Goal: Task Accomplishment & Management: Use online tool/utility

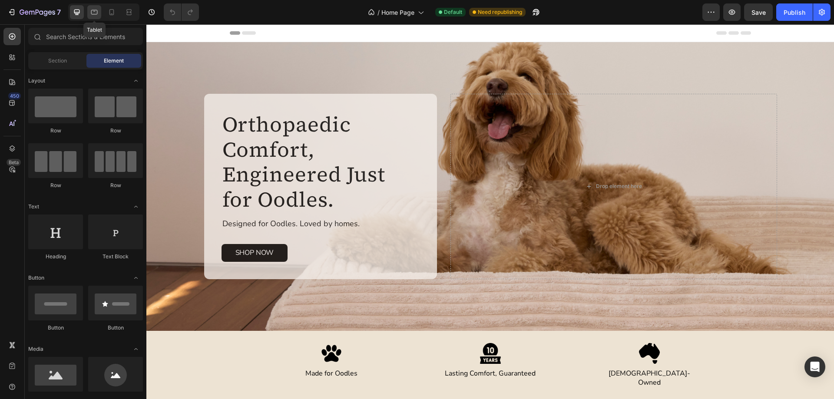
click at [96, 13] on icon at bounding box center [94, 12] width 9 height 9
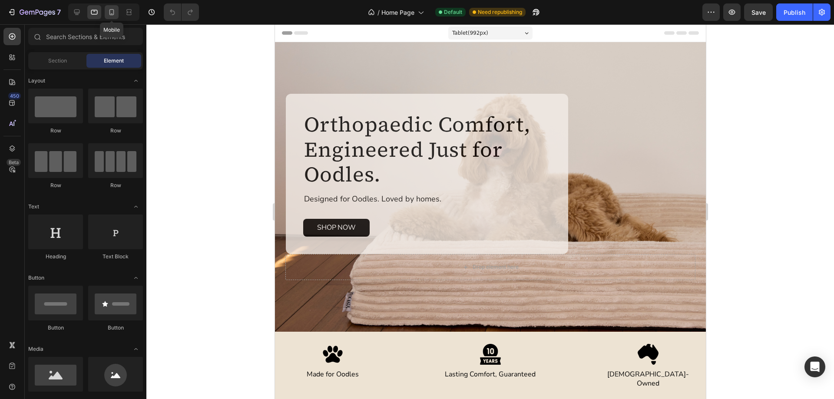
click at [111, 11] on icon at bounding box center [111, 12] width 9 height 9
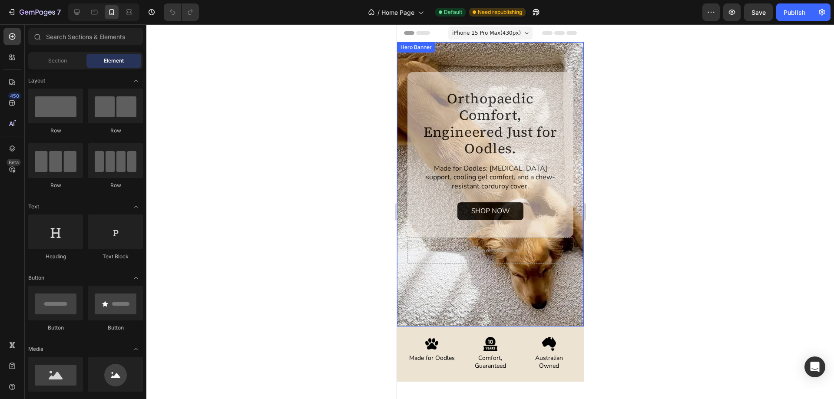
click at [398, 90] on div "Orthopaedic Comfort, Engineered Just for Oodles. Heading Designed for Oodles. L…" at bounding box center [489, 184] width 187 height 284
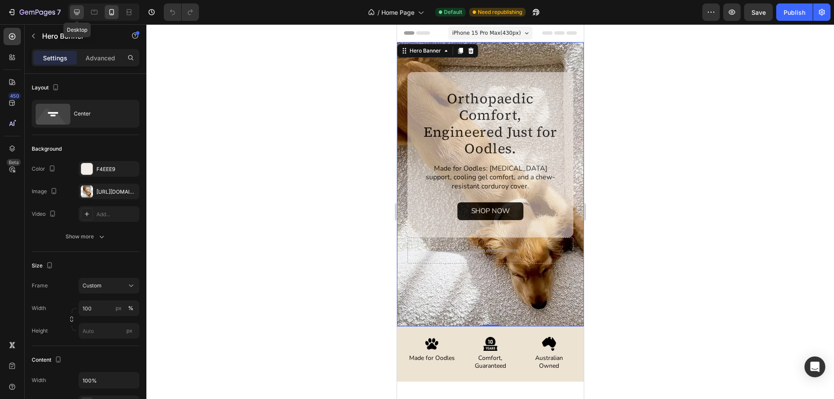
click at [76, 16] on div at bounding box center [77, 12] width 14 height 14
type input "1368"
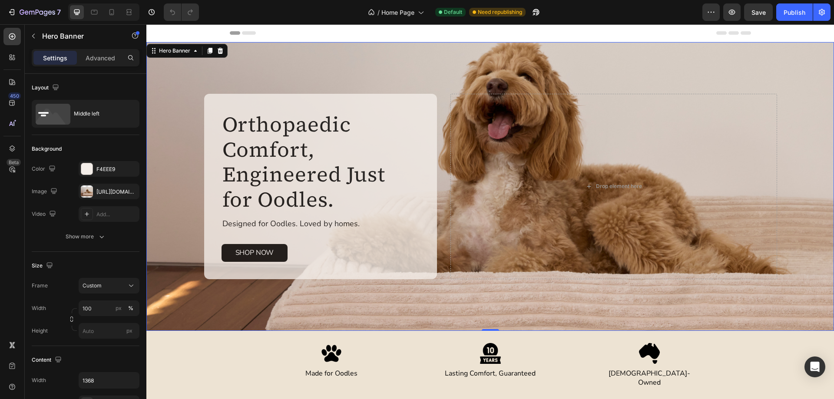
click at [161, 118] on div "Background Image" at bounding box center [489, 186] width 687 height 289
click at [209, 48] on icon at bounding box center [210, 51] width 5 height 6
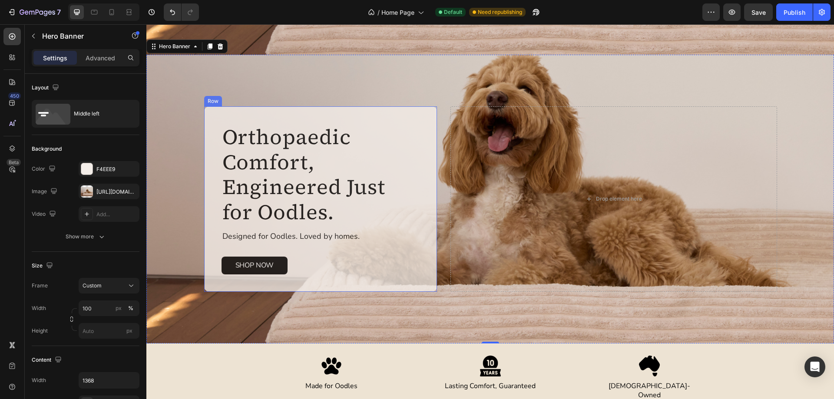
scroll to position [146, 0]
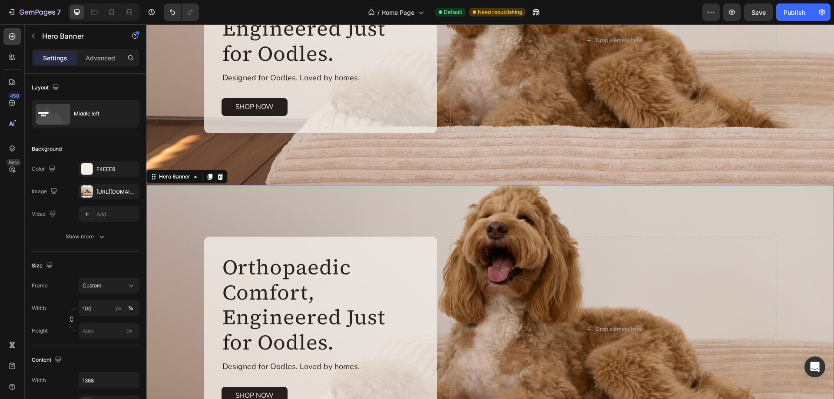
click at [170, 209] on div "Background Image" at bounding box center [489, 329] width 687 height 289
click at [101, 61] on p "Advanced" at bounding box center [101, 57] width 30 height 9
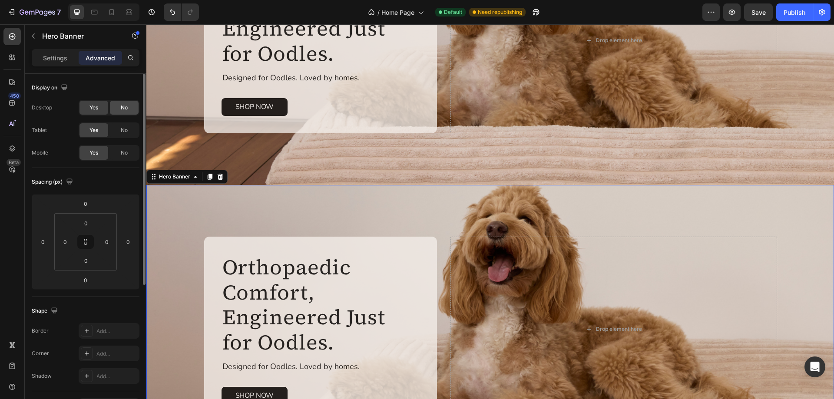
click at [121, 108] on span "No" at bounding box center [124, 108] width 7 height 8
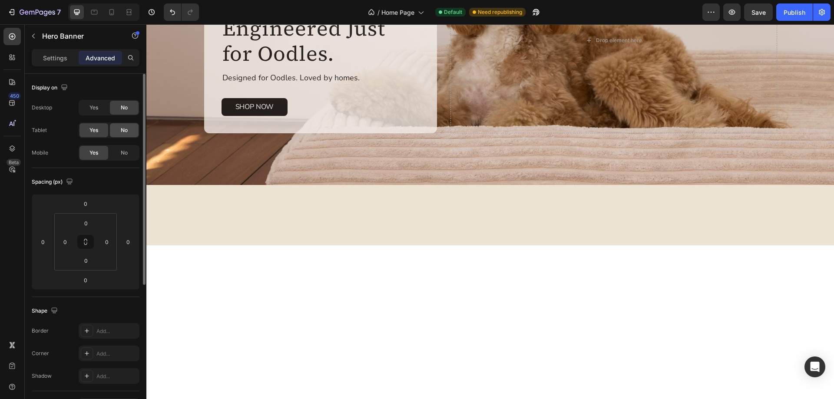
click at [122, 124] on div "No" at bounding box center [124, 130] width 29 height 14
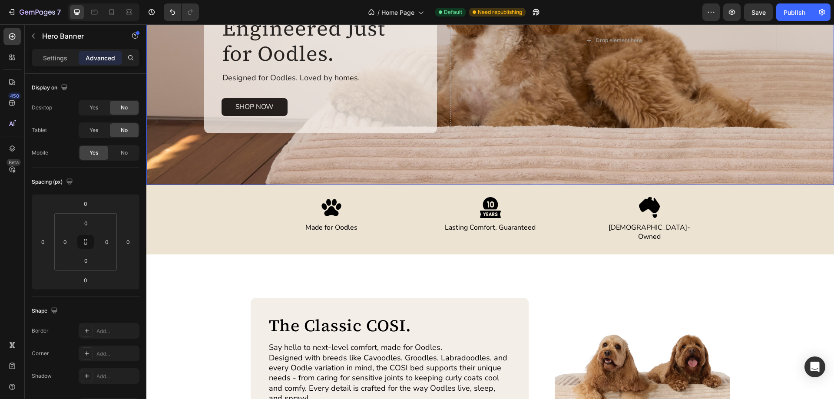
click at [184, 147] on div "Background Image" at bounding box center [489, 40] width 687 height 289
click at [119, 153] on div "No" at bounding box center [124, 153] width 29 height 14
click at [122, 10] on div at bounding box center [129, 12] width 14 height 14
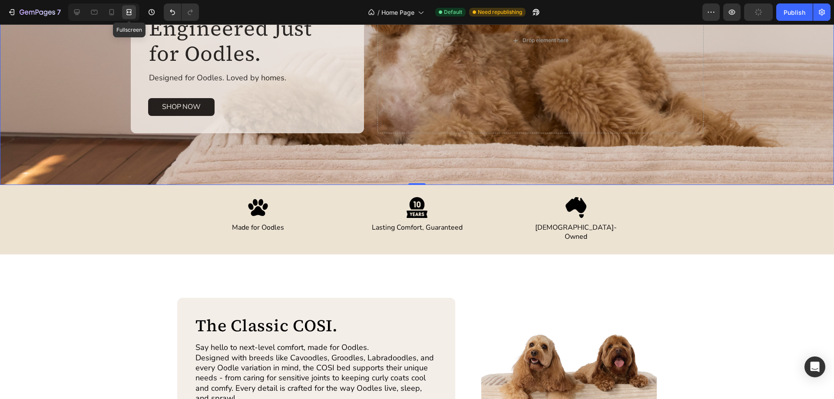
click at [122, 10] on div at bounding box center [129, 12] width 14 height 14
click at [75, 12] on icon at bounding box center [76, 12] width 9 height 9
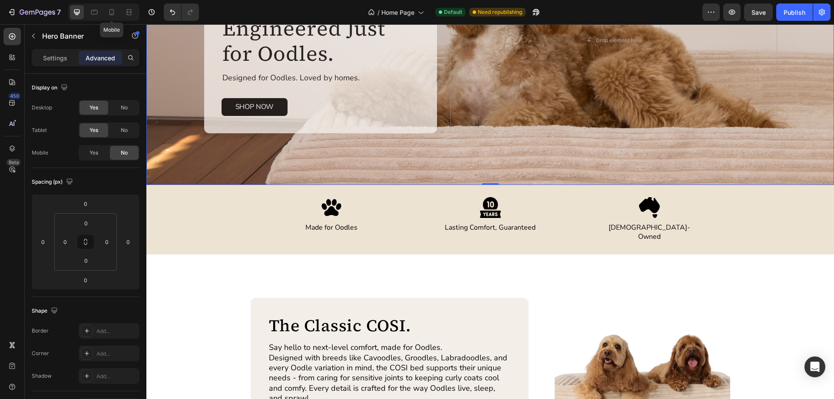
drag, startPoint x: 112, startPoint y: 10, endPoint x: 286, endPoint y: 76, distance: 185.9
click at [112, 10] on icon at bounding box center [111, 12] width 9 height 9
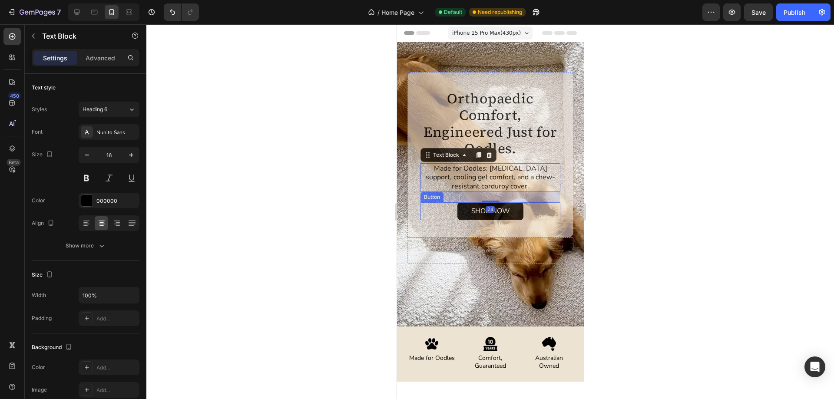
click at [424, 206] on div "SHOP NOW Button" at bounding box center [490, 211] width 140 height 18
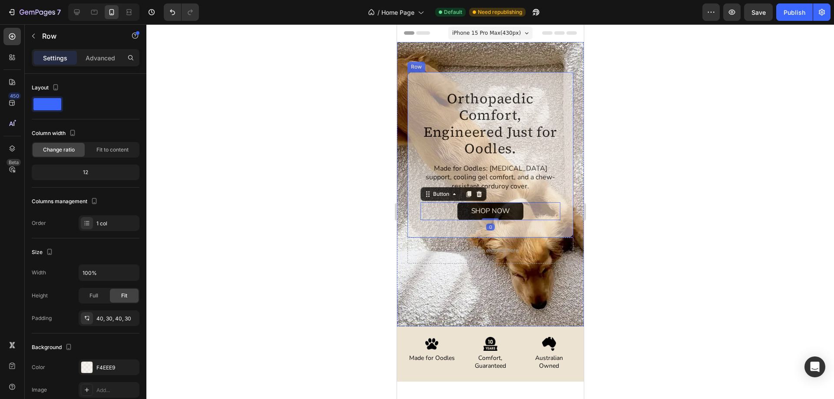
click at [411, 205] on div "Orthopaedic Comfort, Engineered Just for Oodles. Heading Designed for Oodles. L…" at bounding box center [490, 154] width 166 height 165
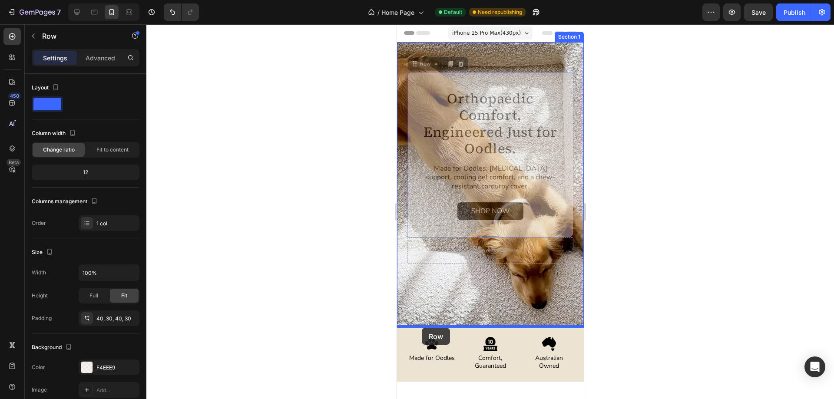
drag, startPoint x: 413, startPoint y: 68, endPoint x: 421, endPoint y: 326, distance: 258.4
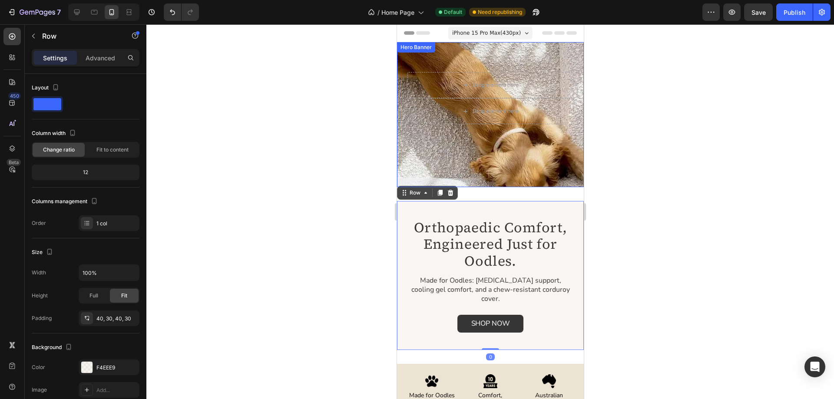
click at [561, 171] on div "Drop element here Drop element here" at bounding box center [489, 114] width 187 height 145
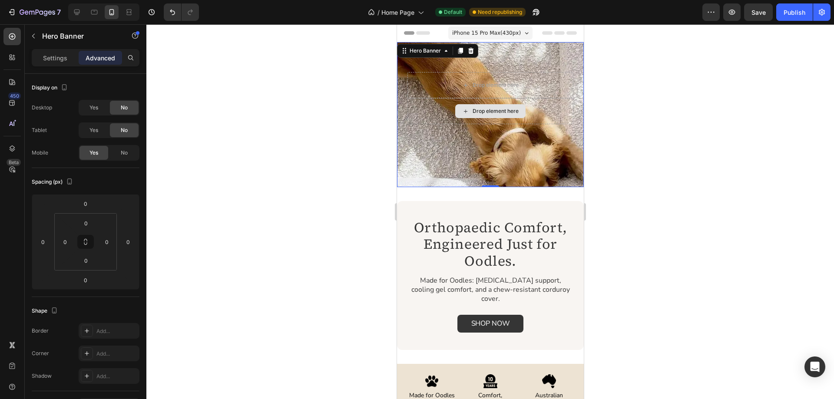
click at [542, 115] on div "Drop element here" at bounding box center [490, 111] width 166 height 26
click at [46, 62] on p "Settings" at bounding box center [55, 57] width 24 height 9
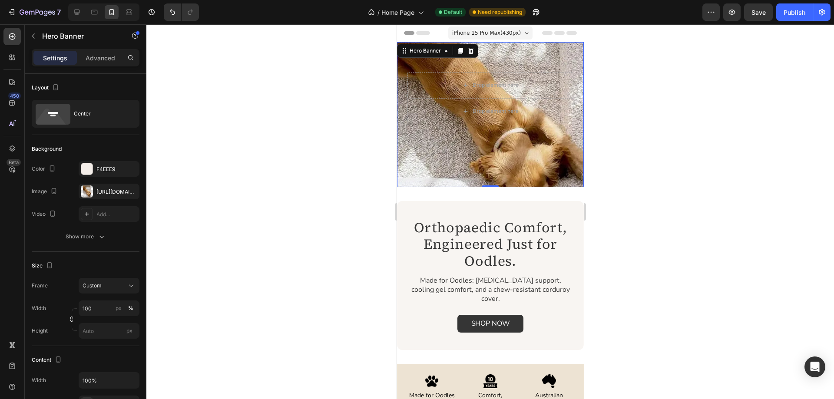
click at [521, 143] on div "Drop element here Drop element here" at bounding box center [489, 114] width 187 height 145
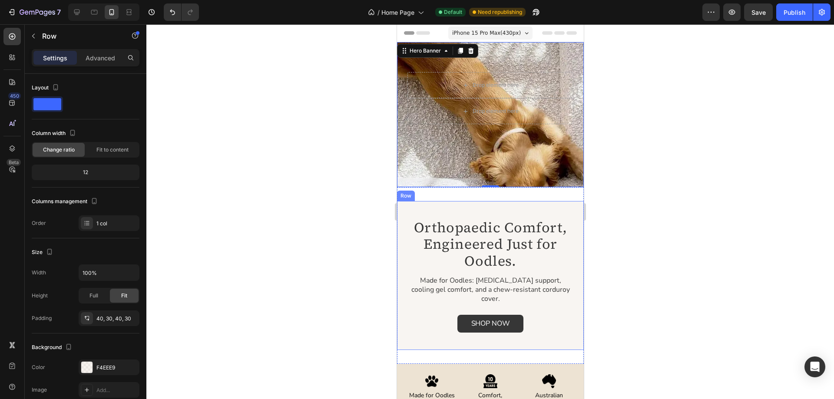
click at [404, 213] on div "Orthopaedic Comfort, Engineered Just for Oodles. Heading Designed for Oodles. L…" at bounding box center [489, 275] width 187 height 149
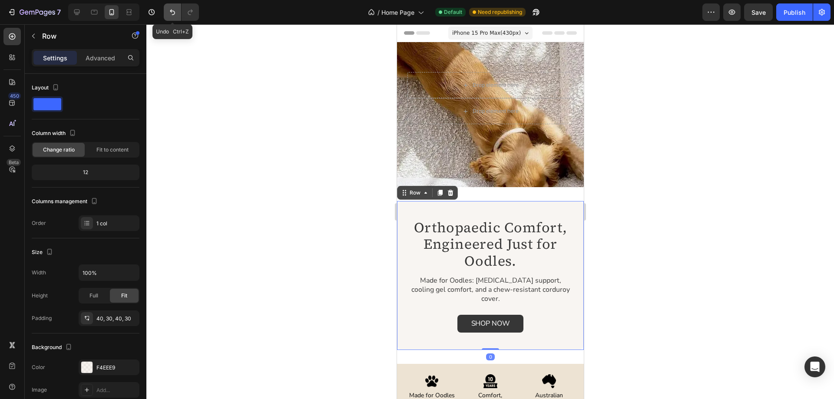
click at [169, 10] on icon "Undo/Redo" at bounding box center [172, 12] width 9 height 9
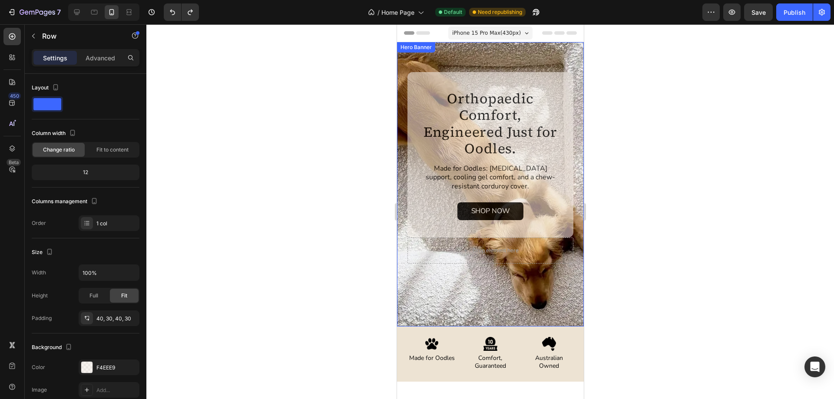
click at [413, 277] on div "Orthopaedic Comfort, Engineered Just for Oodles. Heading Designed for Oodles. L…" at bounding box center [489, 184] width 187 height 284
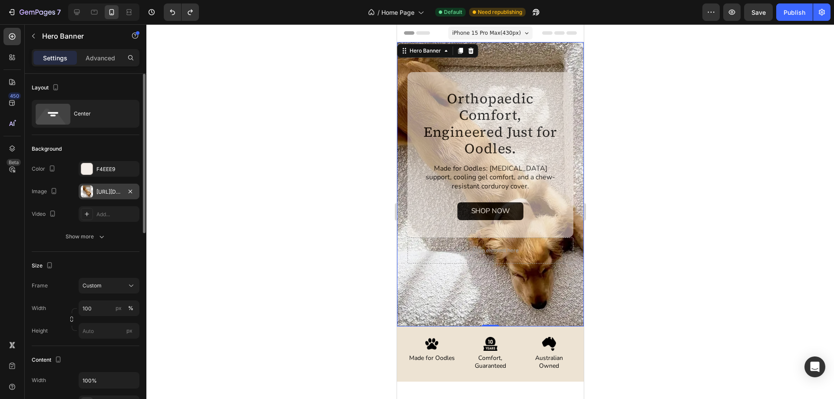
click at [102, 194] on div "[URL][DOMAIN_NAME]" at bounding box center [108, 192] width 25 height 8
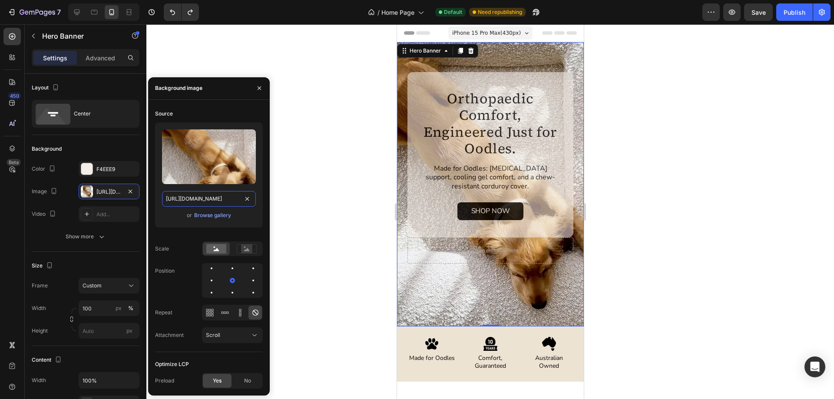
click at [211, 198] on input "[URL][DOMAIN_NAME]" at bounding box center [209, 199] width 94 height 16
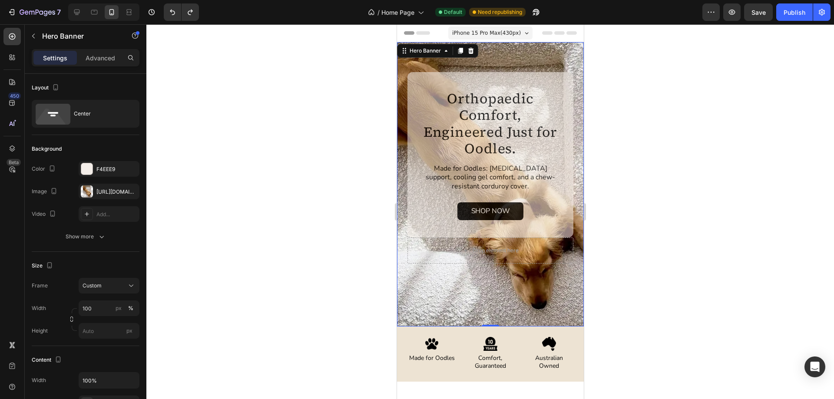
click at [570, 75] on div "Orthopaedic Comfort, Engineered Just for Oodles. Heading Designed for Oodles. L…" at bounding box center [489, 184] width 187 height 284
click at [37, 37] on button "button" at bounding box center [33, 36] width 14 height 14
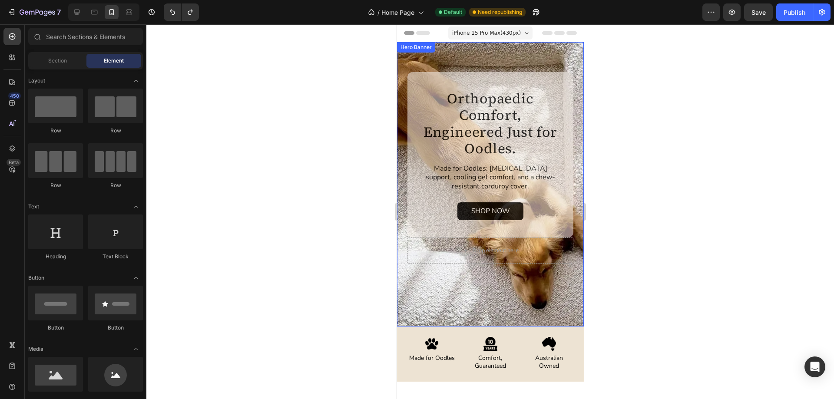
click at [402, 124] on div "Orthopaedic Comfort, Engineered Just for Oodles. Heading Designed for Oodles. L…" at bounding box center [489, 184] width 187 height 284
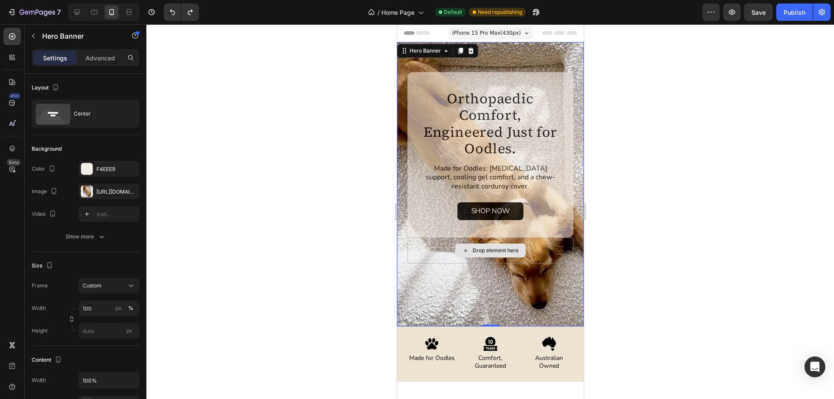
click at [446, 258] on div "Drop element here" at bounding box center [490, 250] width 166 height 26
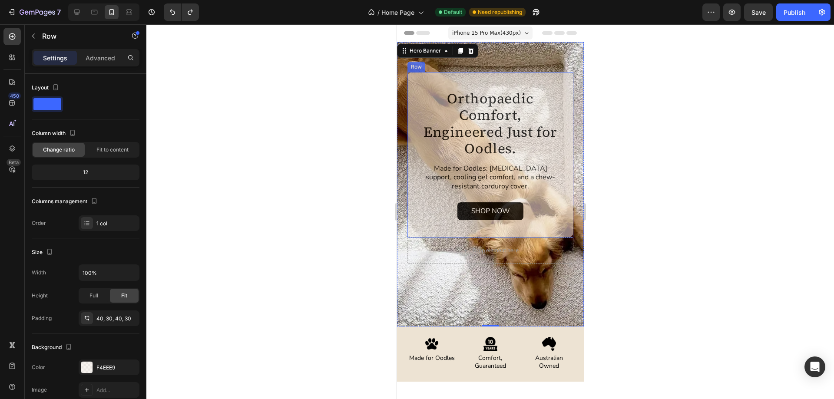
click at [415, 181] on div "Orthopaedic Comfort, Engineered Just for Oodles. Heading Designed for Oodles. L…" at bounding box center [490, 154] width 166 height 165
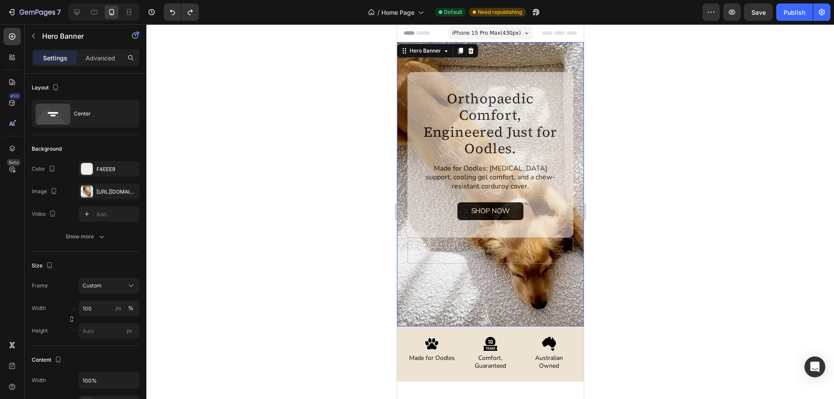
click at [401, 122] on div "Orthopaedic Comfort, Engineered Just for Oodles. Heading Designed for Oodles. L…" at bounding box center [489, 184] width 187 height 284
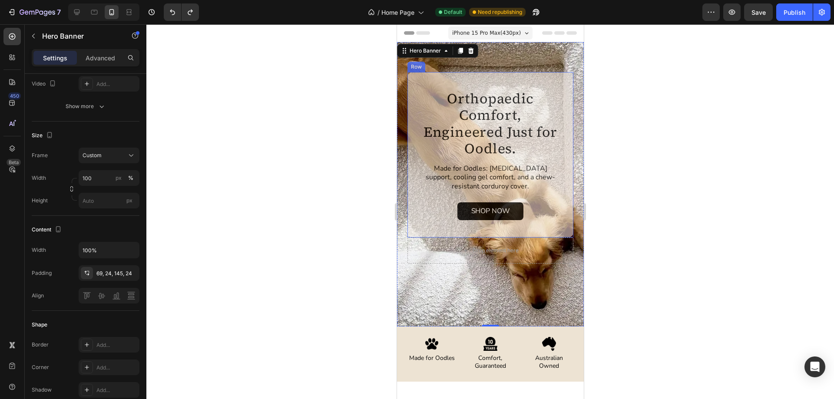
click at [419, 84] on div "Orthopaedic Comfort, Engineered Just for Oodles. Heading Designed for Oodles. L…" at bounding box center [490, 154] width 166 height 165
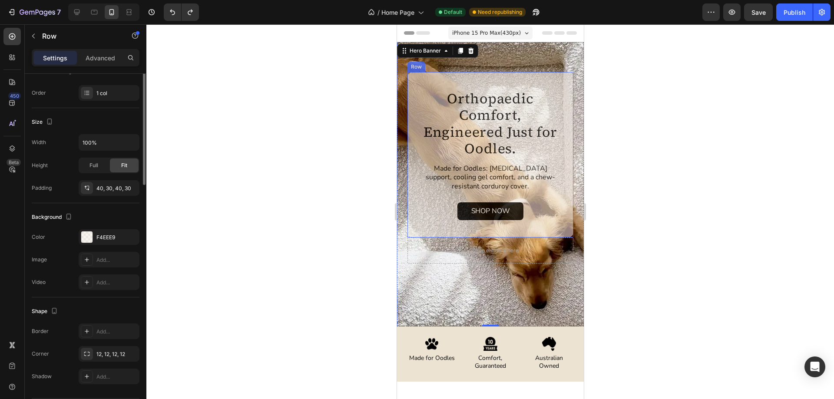
scroll to position [0, 0]
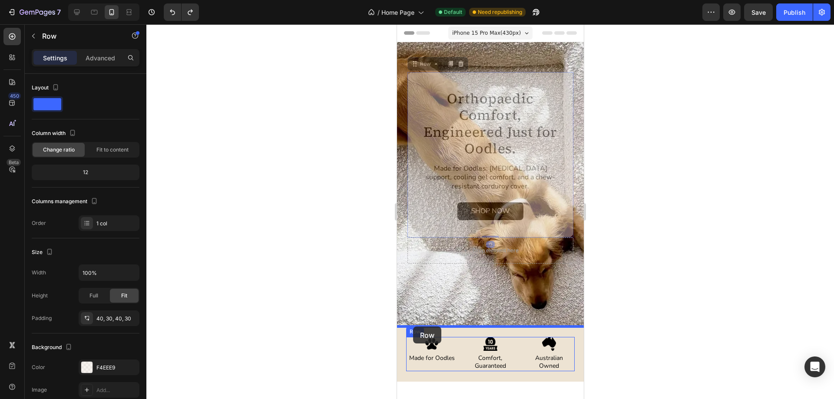
drag, startPoint x: 415, startPoint y: 64, endPoint x: 412, endPoint y: 326, distance: 261.4
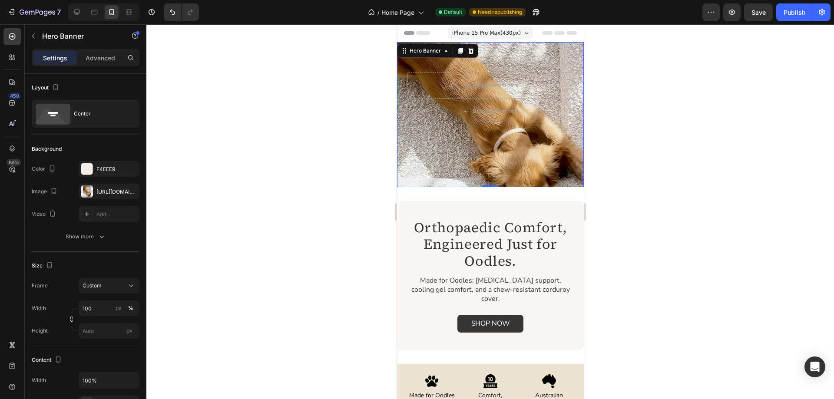
click at [474, 167] on div "Drop element here Drop element here" at bounding box center [489, 114] width 187 height 145
click at [462, 178] on div "Drop element here Drop element here" at bounding box center [489, 114] width 187 height 145
click at [96, 60] on p "Advanced" at bounding box center [101, 57] width 30 height 9
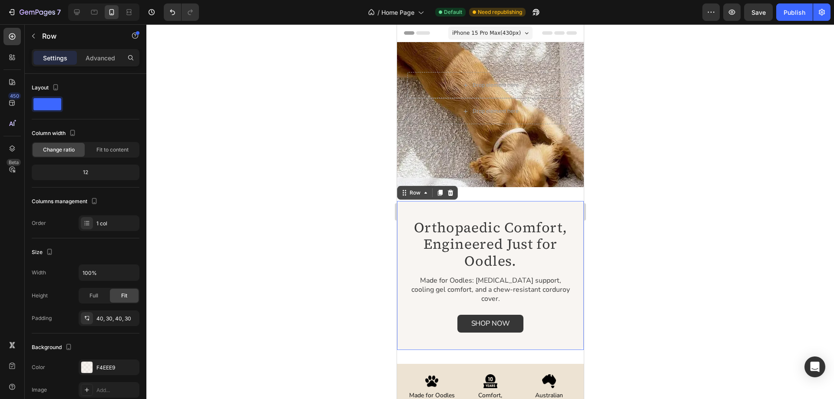
click at [470, 203] on div "Orthopaedic Comfort, Engineered Just for Oodles. Heading Designed for Oodles. L…" at bounding box center [489, 275] width 187 height 149
click at [96, 64] on div "Advanced" at bounding box center [100, 58] width 43 height 14
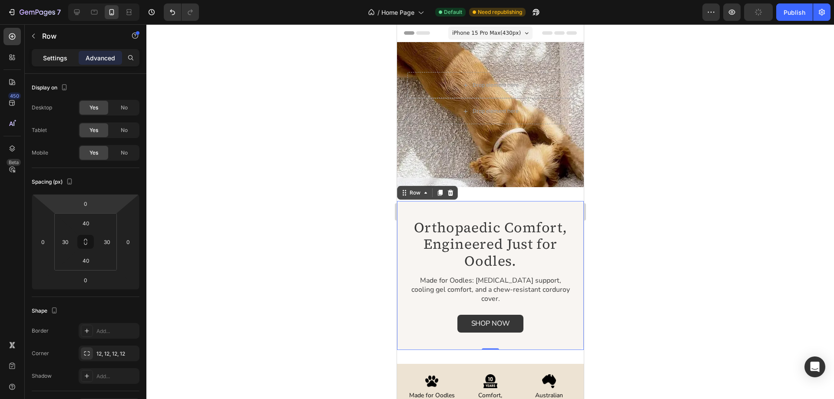
click at [52, 56] on p "Settings" at bounding box center [55, 57] width 24 height 9
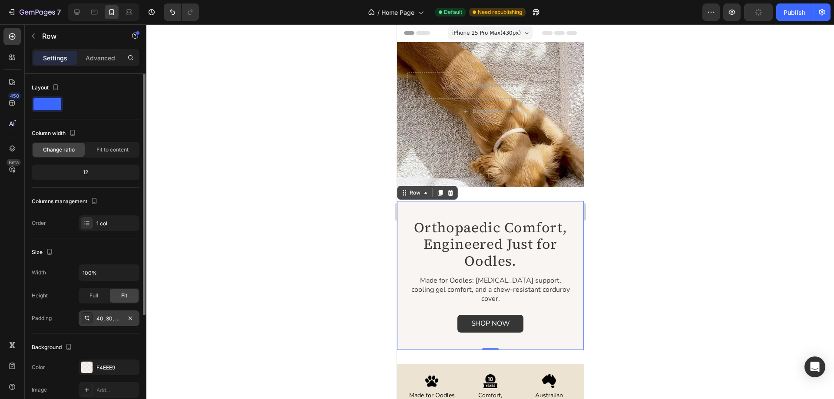
scroll to position [87, 0]
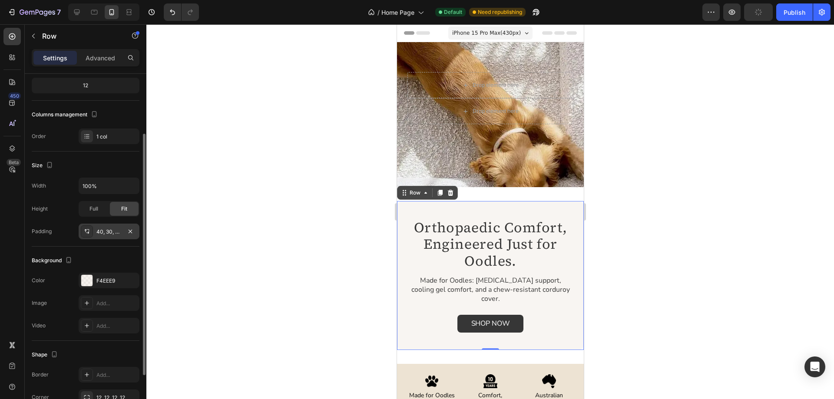
click at [84, 232] on icon at bounding box center [86, 231] width 7 height 7
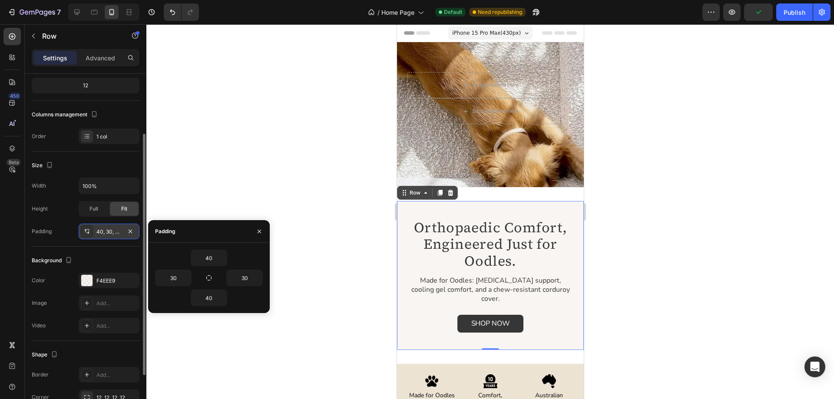
click at [84, 232] on icon at bounding box center [86, 231] width 7 height 7
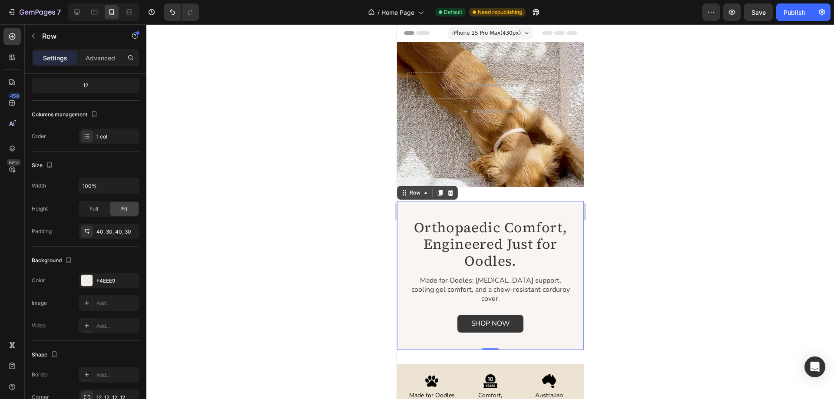
click at [606, 204] on div at bounding box center [489, 211] width 687 height 375
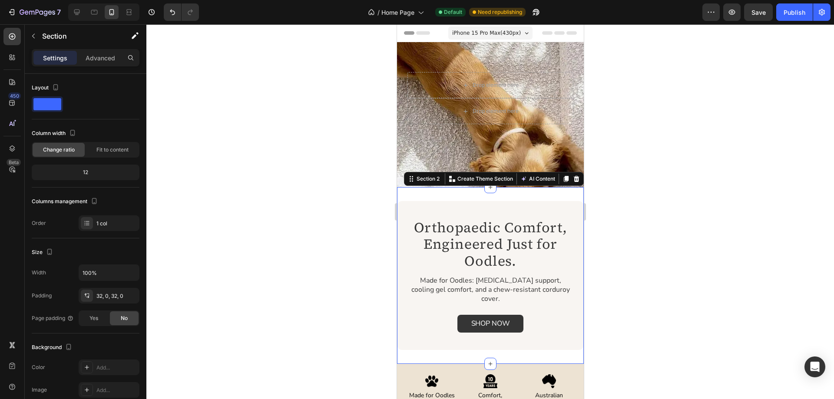
click at [538, 191] on div "Orthopaedic Comfort, Engineered Just for Oodles. Heading Designed for Oodles. L…" at bounding box center [489, 275] width 187 height 177
click at [102, 56] on p "Advanced" at bounding box center [101, 57] width 30 height 9
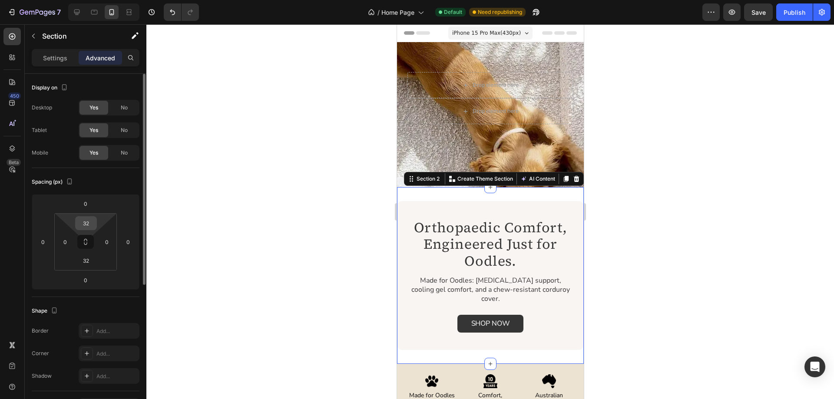
click at [86, 223] on input "32" at bounding box center [85, 223] width 17 height 13
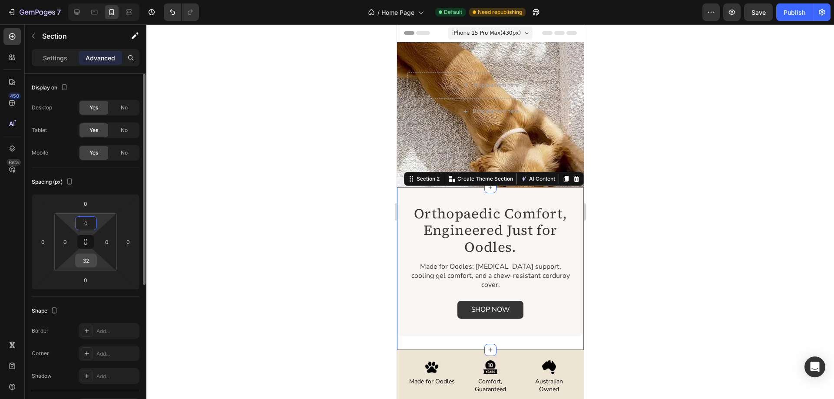
type input "0"
click at [79, 261] on input "32" at bounding box center [85, 260] width 17 height 13
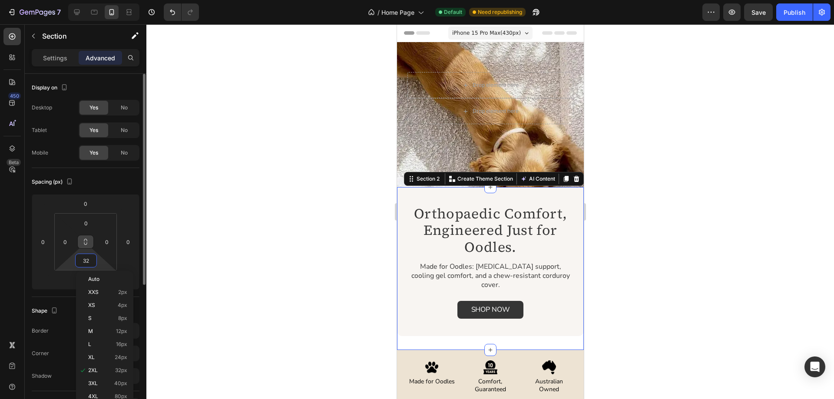
type input "0"
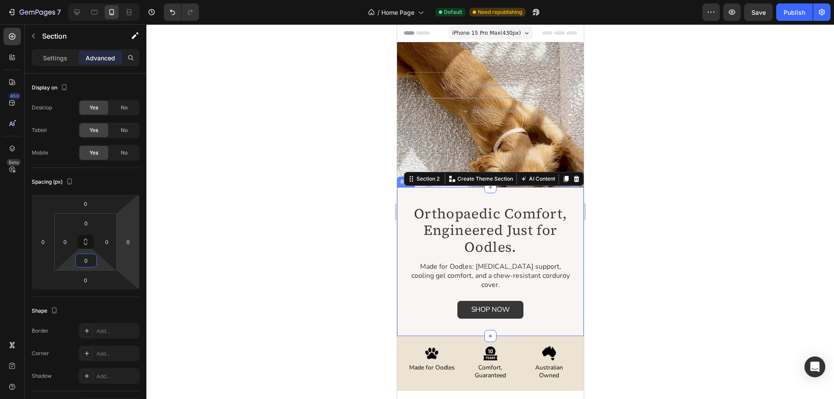
click at [685, 171] on div at bounding box center [489, 211] width 687 height 375
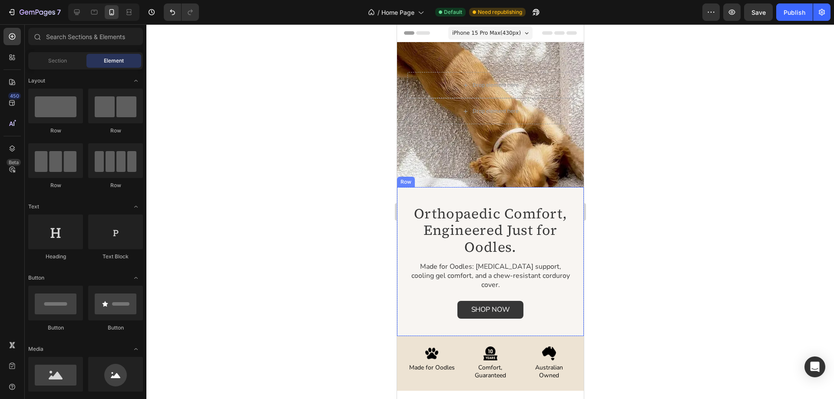
click at [541, 148] on div "Drop element here Drop element here" at bounding box center [489, 114] width 187 height 145
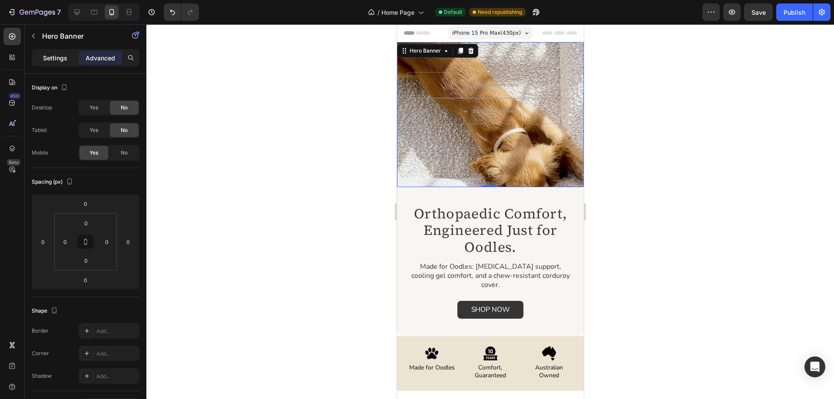
click at [43, 57] on div "Settings" at bounding box center [54, 58] width 43 height 14
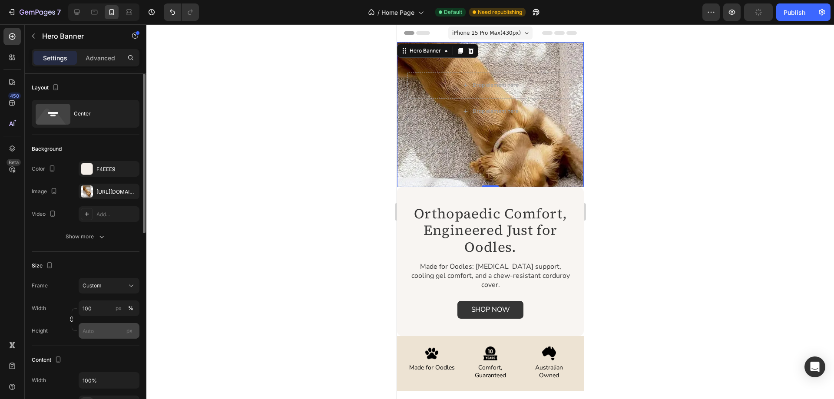
scroll to position [130, 0]
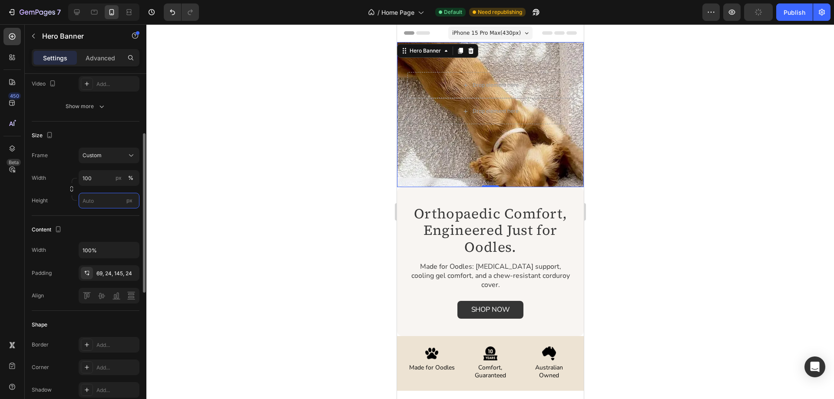
click at [88, 196] on input "px" at bounding box center [109, 201] width 61 height 16
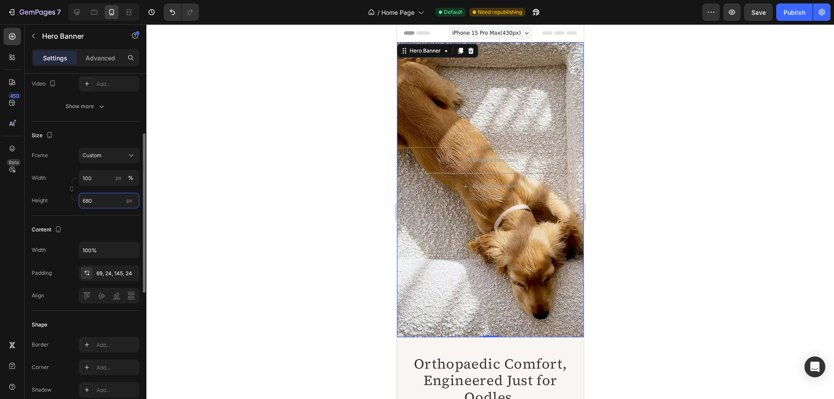
drag, startPoint x: 99, startPoint y: 200, endPoint x: 79, endPoint y: 199, distance: 19.1
click at [79, 199] on input "680" at bounding box center [109, 201] width 61 height 16
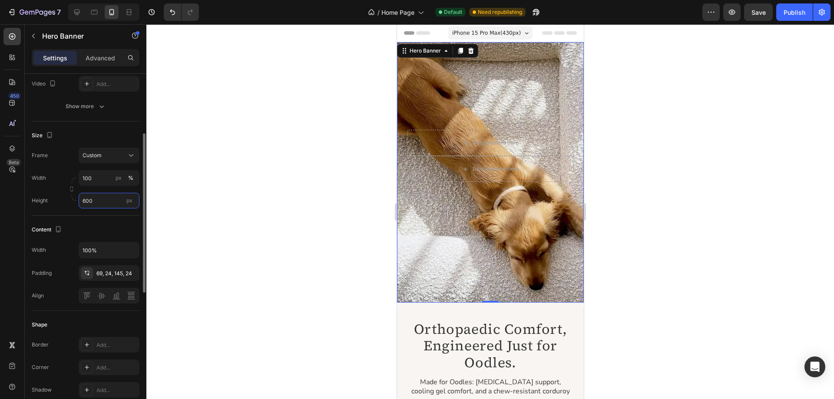
drag, startPoint x: 96, startPoint y: 198, endPoint x: 51, endPoint y: 196, distance: 45.2
click at [51, 197] on div "Height 600 px" at bounding box center [86, 201] width 108 height 16
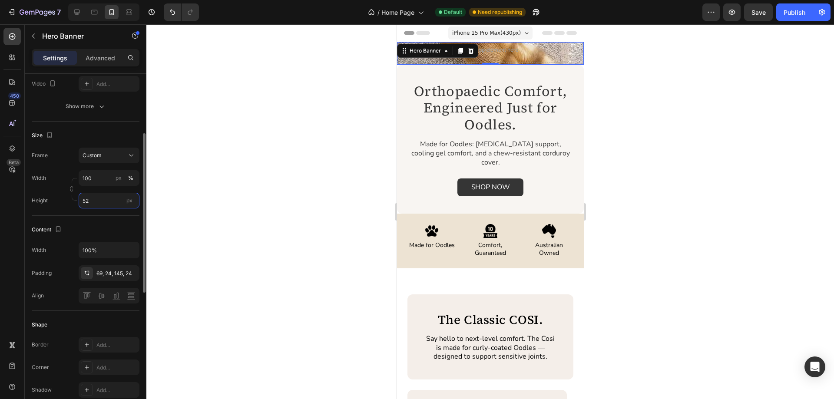
type input "520"
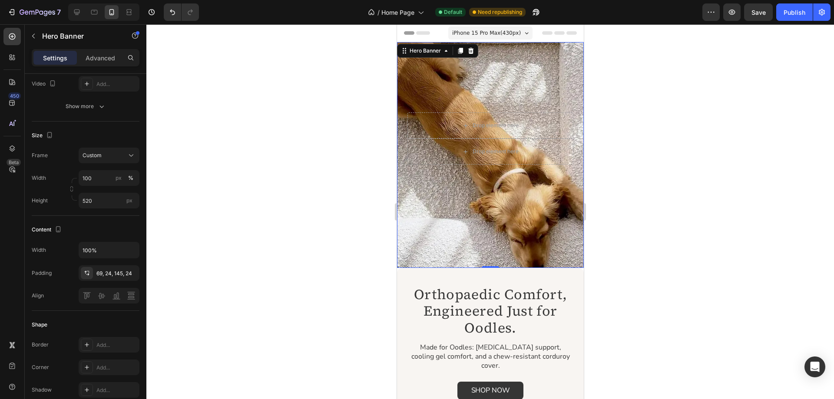
click at [624, 138] on div at bounding box center [489, 211] width 687 height 375
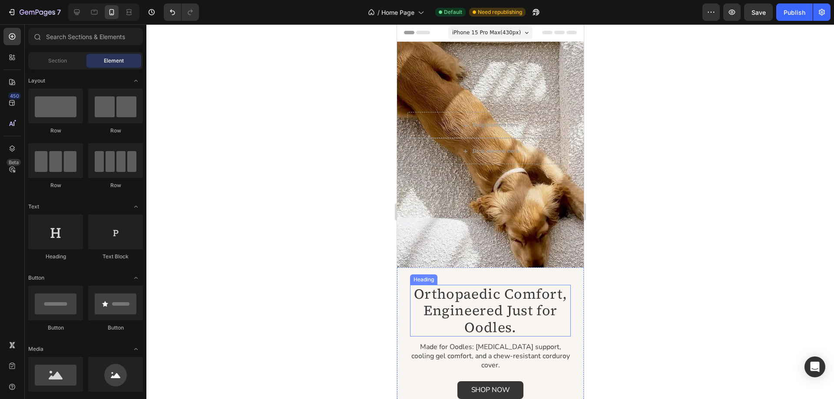
scroll to position [0, 0]
click at [474, 198] on div "Drop element here Drop element here" at bounding box center [489, 154] width 187 height 145
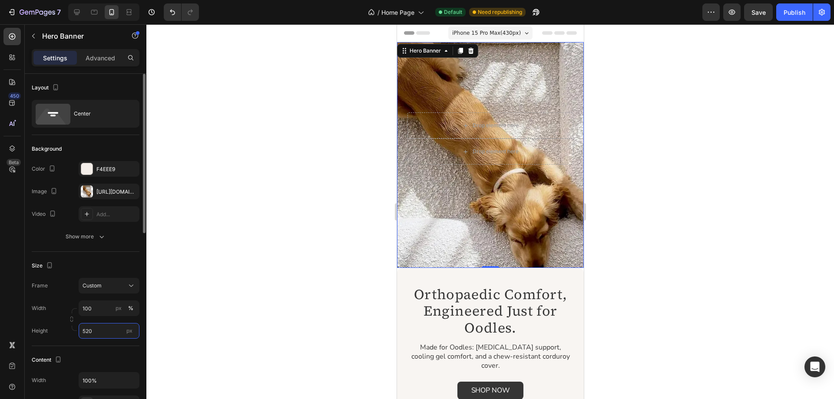
click at [96, 331] on input "520" at bounding box center [109, 331] width 61 height 16
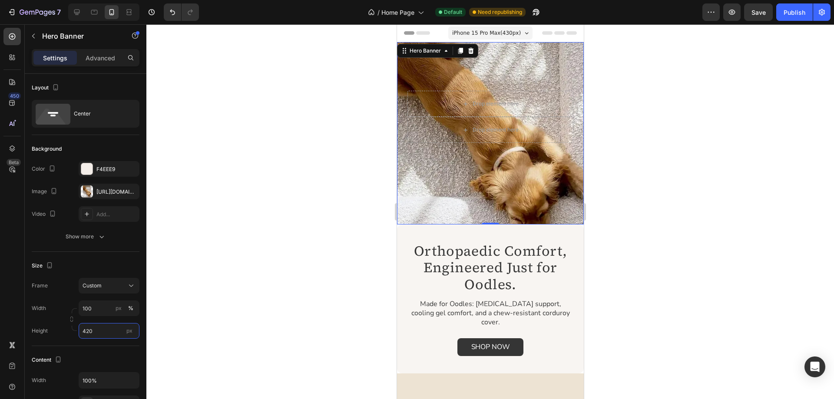
type input "420"
click at [488, 177] on div "Drop element here Drop element here" at bounding box center [489, 133] width 187 height 145
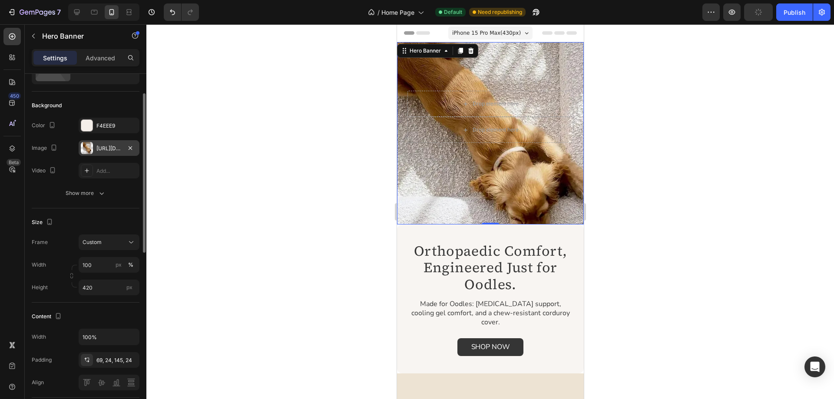
click at [86, 147] on div at bounding box center [87, 148] width 12 height 12
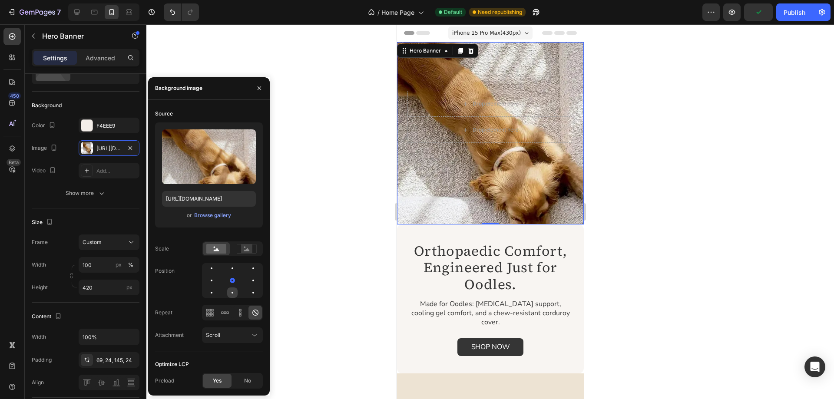
click at [248, 291] on div at bounding box center [253, 292] width 10 height 10
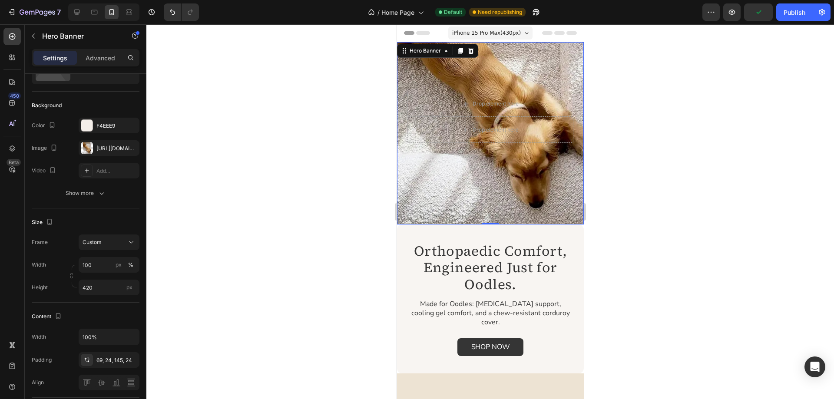
click at [688, 160] on div at bounding box center [489, 211] width 687 height 375
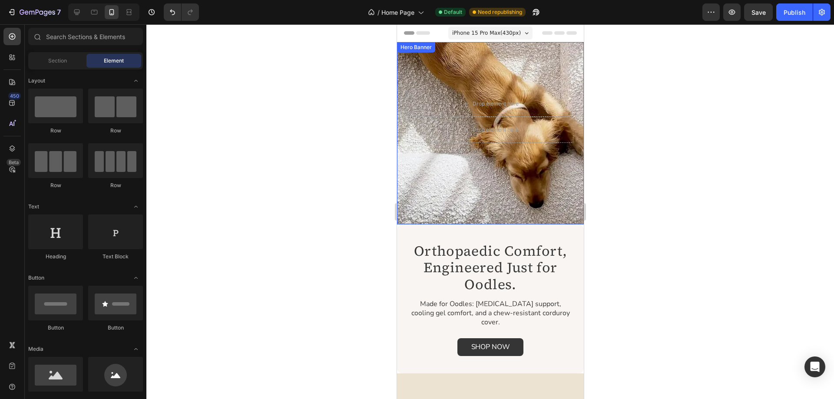
click at [470, 199] on div "Drop element here Drop element here" at bounding box center [489, 133] width 187 height 145
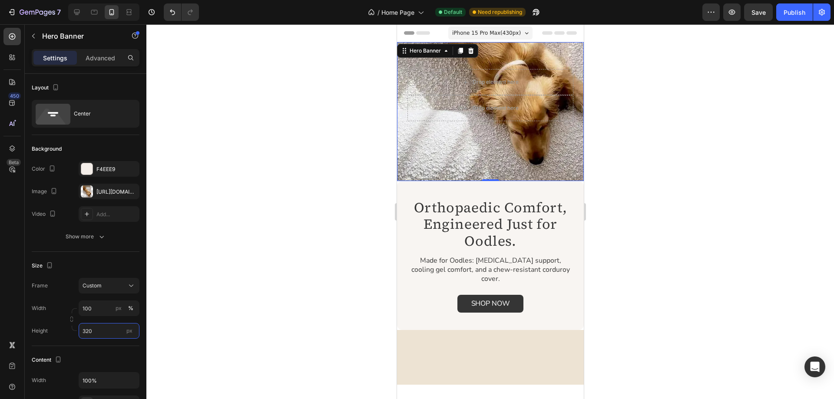
type input "320"
click at [468, 142] on div "Drop element here Drop element here" at bounding box center [489, 111] width 187 height 145
click at [646, 219] on div at bounding box center [489, 211] width 687 height 375
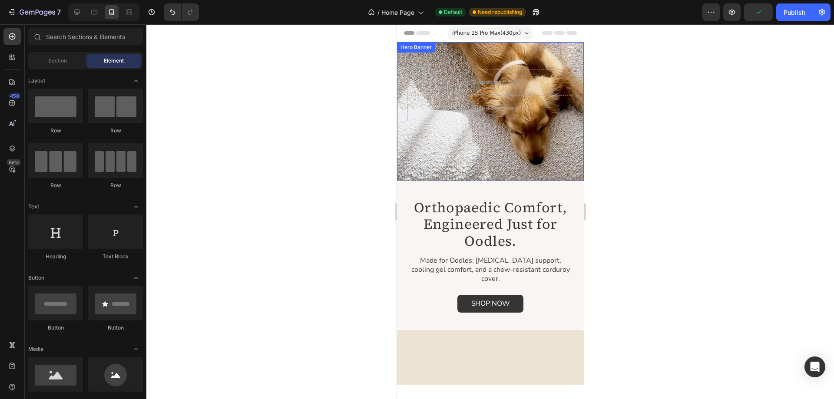
click at [483, 162] on div "Drop element here Drop element here" at bounding box center [489, 111] width 187 height 145
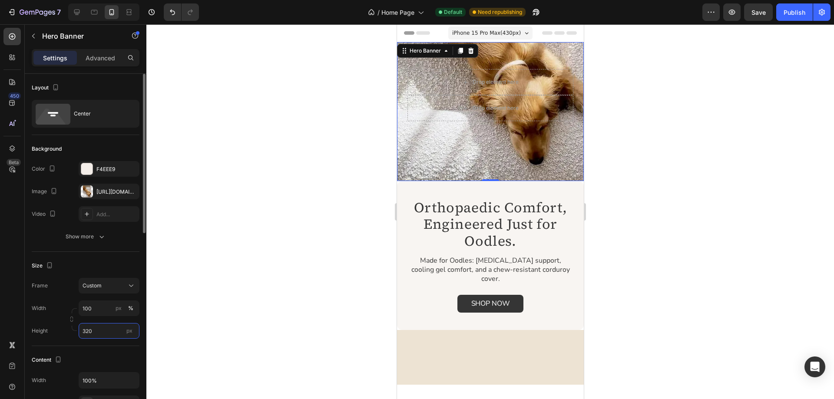
click at [85, 330] on input "320" at bounding box center [109, 331] width 61 height 16
click at [79, 329] on input "320" at bounding box center [109, 331] width 61 height 16
click at [88, 330] on input "320" at bounding box center [109, 331] width 61 height 16
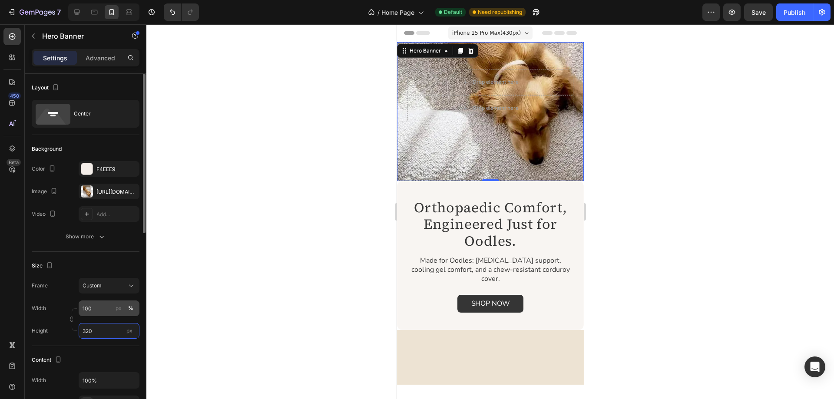
drag, startPoint x: 87, startPoint y: 329, endPoint x: 80, endPoint y: 302, distance: 27.7
click at [75, 329] on div "Width 100 px % Height 320 px" at bounding box center [86, 319] width 108 height 38
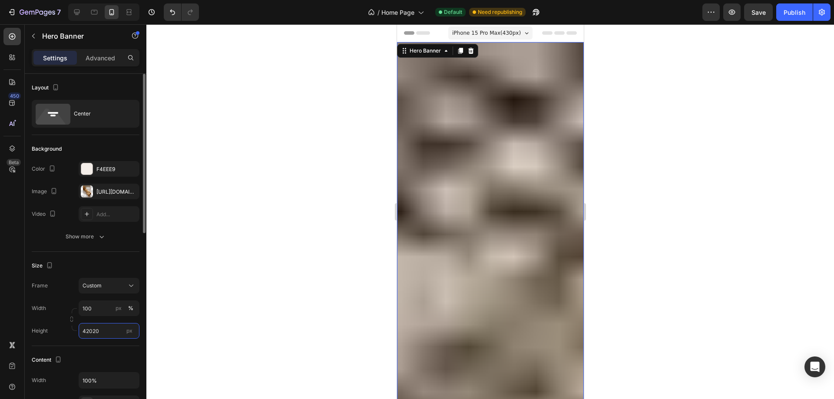
click at [103, 333] on input "42020" at bounding box center [109, 331] width 61 height 16
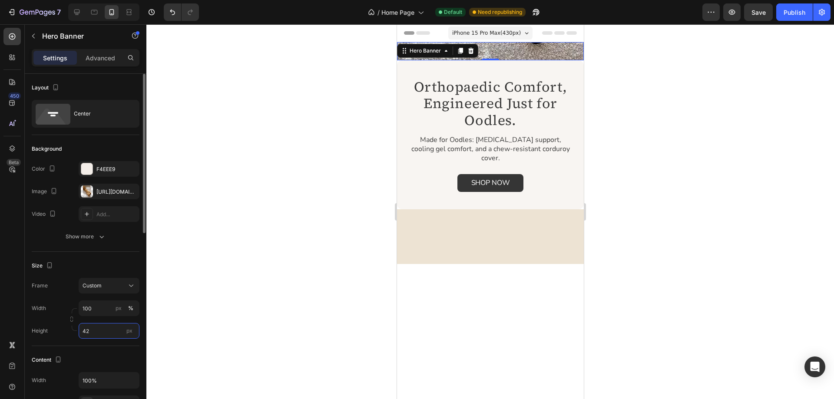
type input "420"
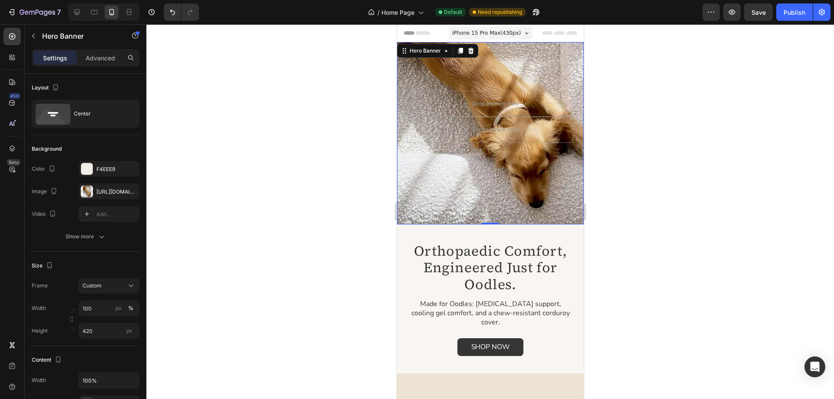
click at [628, 253] on div at bounding box center [489, 211] width 687 height 375
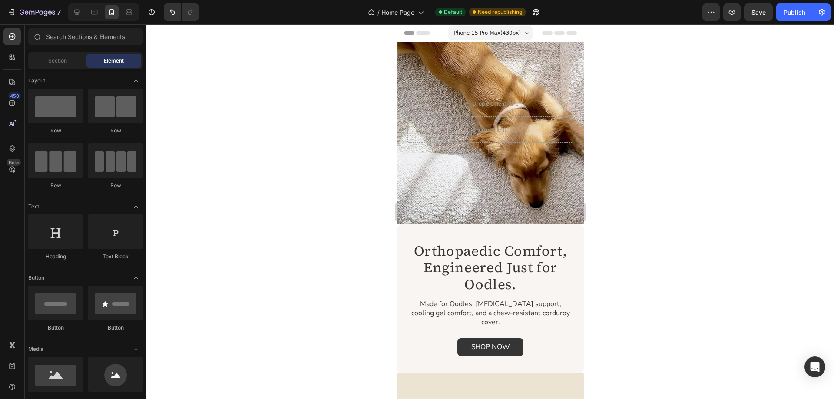
click at [619, 314] on div at bounding box center [489, 211] width 687 height 375
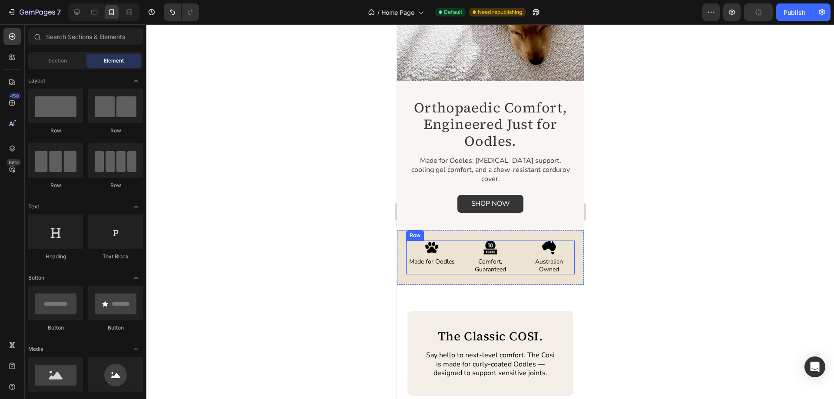
scroll to position [87, 0]
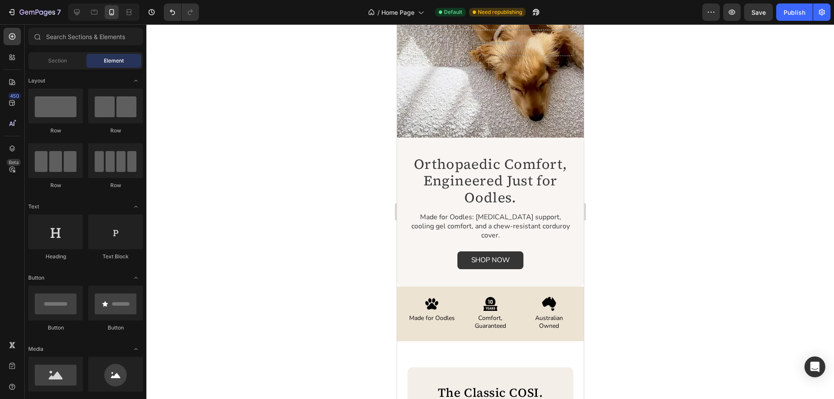
click at [638, 227] on div at bounding box center [489, 211] width 687 height 375
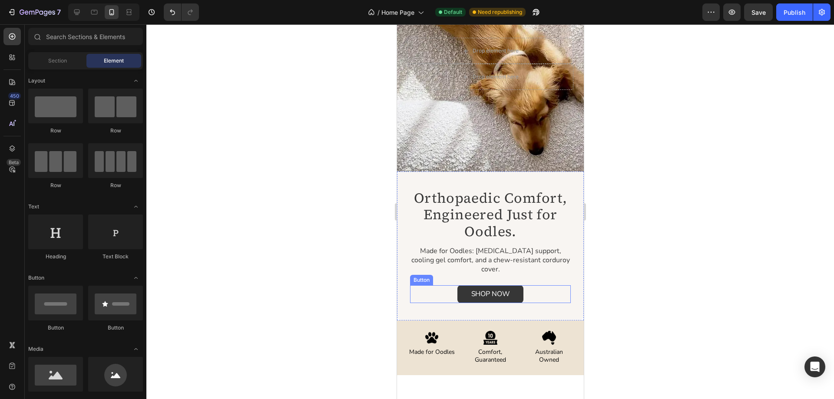
scroll to position [0, 0]
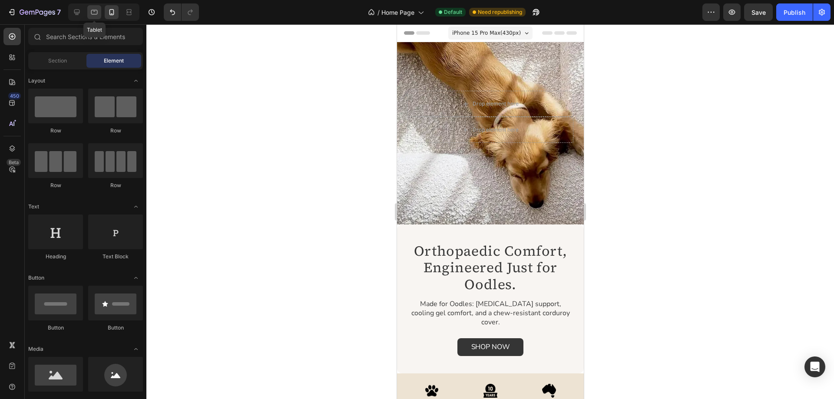
click at [95, 8] on icon at bounding box center [94, 12] width 9 height 9
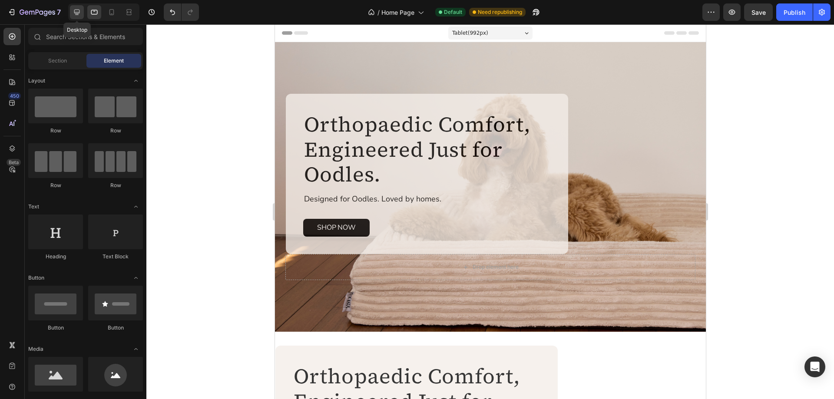
click at [77, 12] on icon at bounding box center [76, 12] width 9 height 9
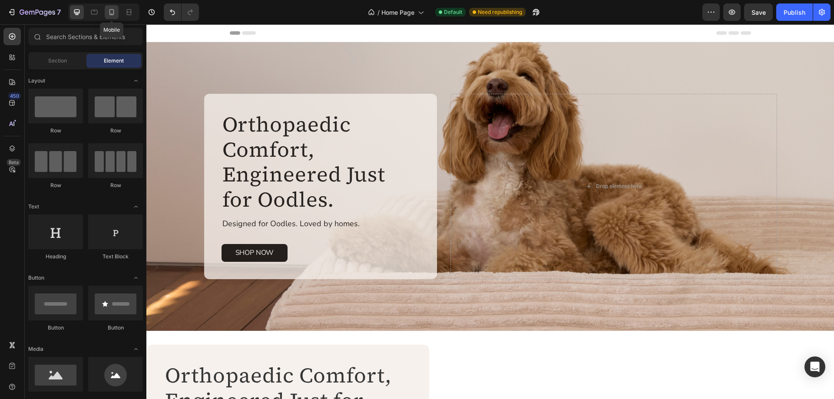
click at [114, 10] on icon at bounding box center [111, 12] width 9 height 9
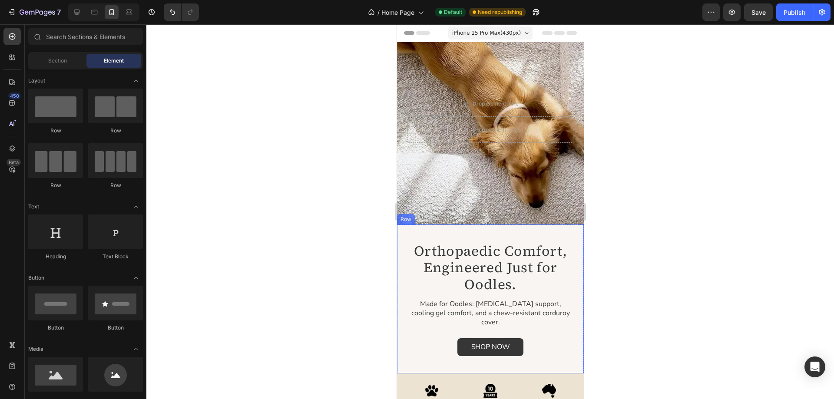
scroll to position [130, 0]
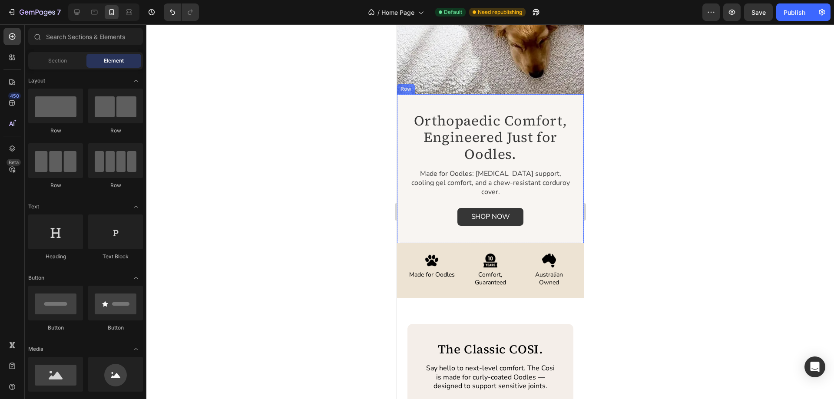
click at [569, 214] on div "Orthopaedic Comfort, Engineered Just for Oodles. Heading Designed for Oodles. L…" at bounding box center [489, 168] width 187 height 149
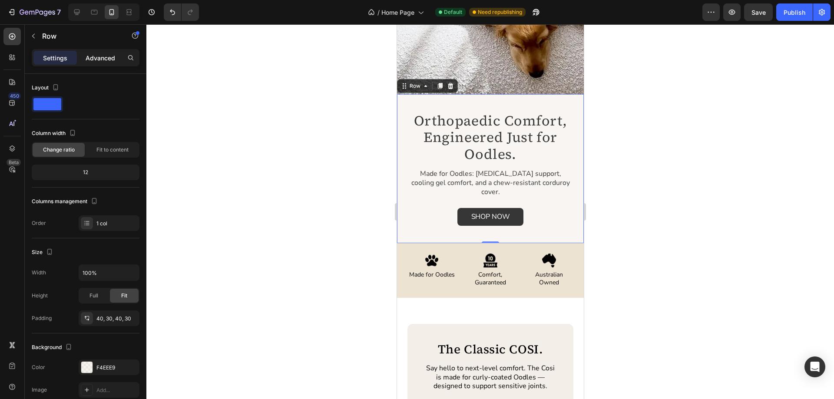
click at [96, 54] on p "Advanced" at bounding box center [101, 57] width 30 height 9
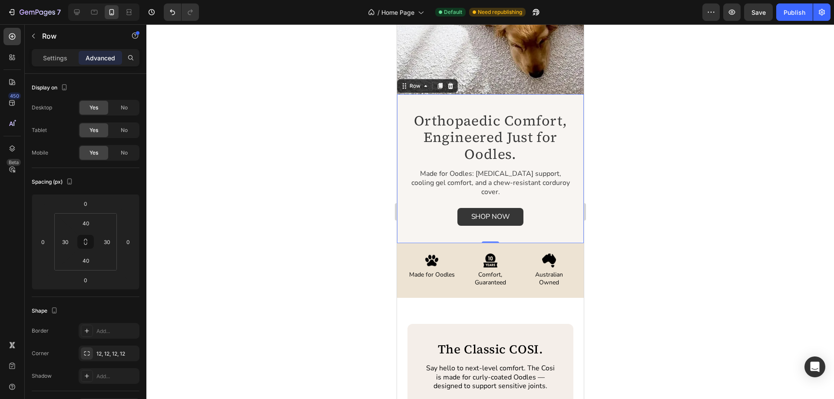
click at [534, 101] on div "Orthopaedic Comfort, Engineered Just for Oodles. Heading Designed for Oodles. L…" at bounding box center [489, 168] width 187 height 149
click at [7, 146] on div at bounding box center [11, 148] width 17 height 17
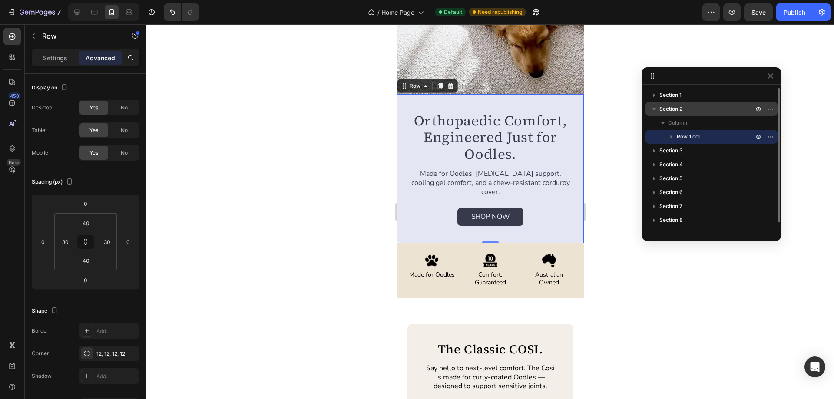
click at [675, 108] on span "Section 2" at bounding box center [670, 109] width 23 height 9
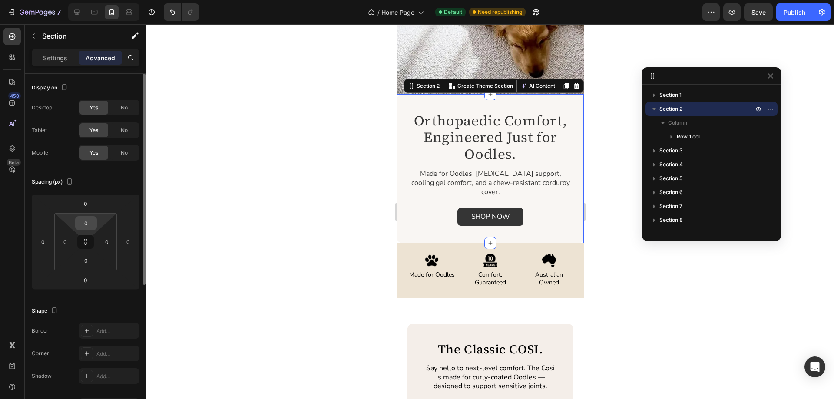
click at [84, 223] on input "0" at bounding box center [85, 223] width 17 height 13
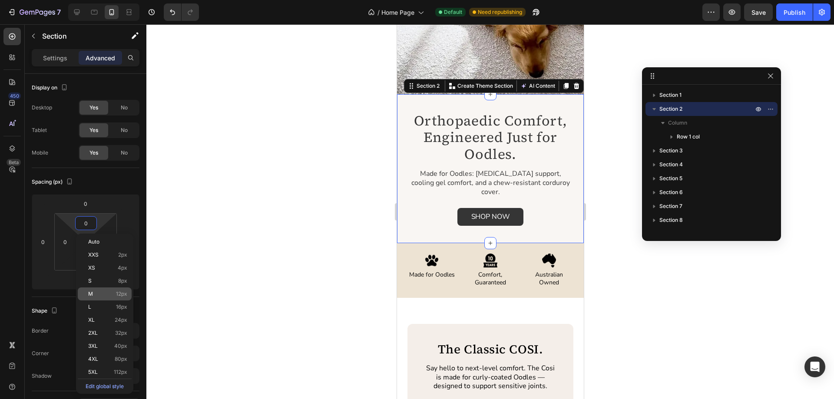
click at [115, 300] on div "M 12px" at bounding box center [105, 293] width 54 height 13
type input "12"
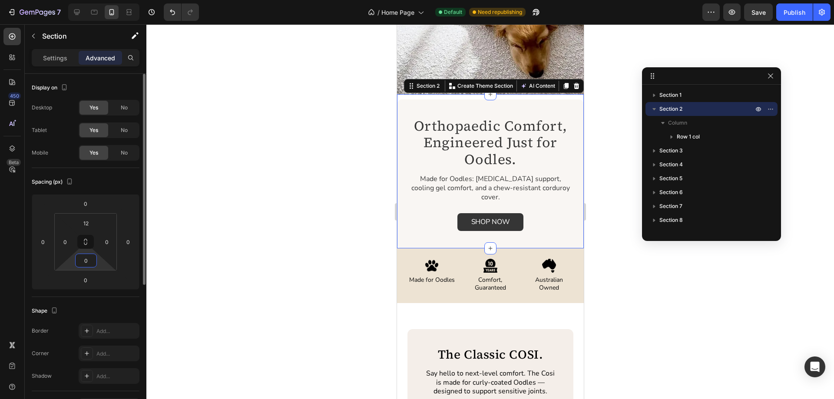
click at [85, 258] on input "0" at bounding box center [85, 260] width 17 height 13
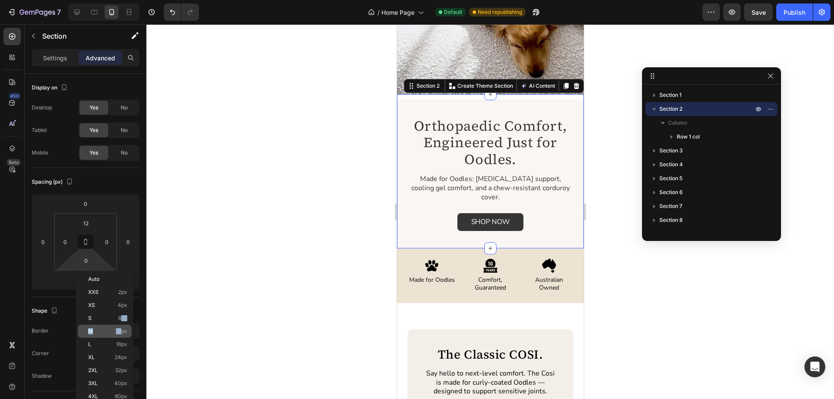
drag, startPoint x: 122, startPoint y: 324, endPoint x: 121, endPoint y: 332, distance: 7.4
click at [121, 332] on div "Auto XXS 2px XS 4px S 8px M 12px L 16px XL 24px 2XL 32px 3XL 40px 4XL 80px 5XL …" at bounding box center [105, 351] width 54 height 157
click at [121, 332] on span "12px" at bounding box center [121, 331] width 11 height 6
type input "12"
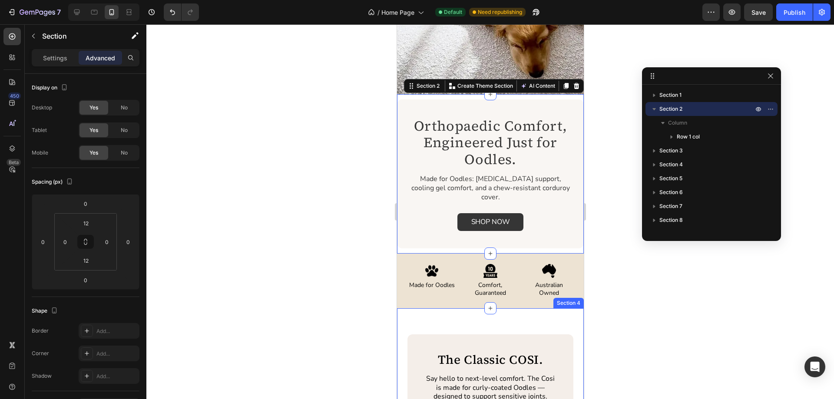
click at [628, 308] on div at bounding box center [489, 211] width 687 height 375
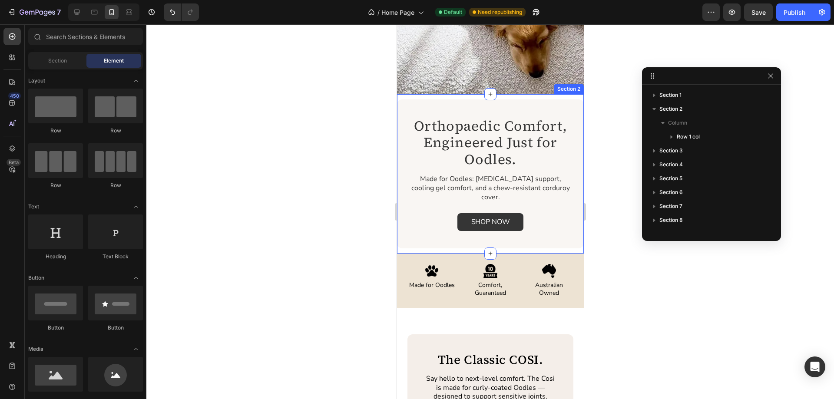
click at [553, 97] on div "Orthopaedic Comfort, Engineered Just for Oodles. Heading Designed for Oodles. L…" at bounding box center [489, 173] width 187 height 159
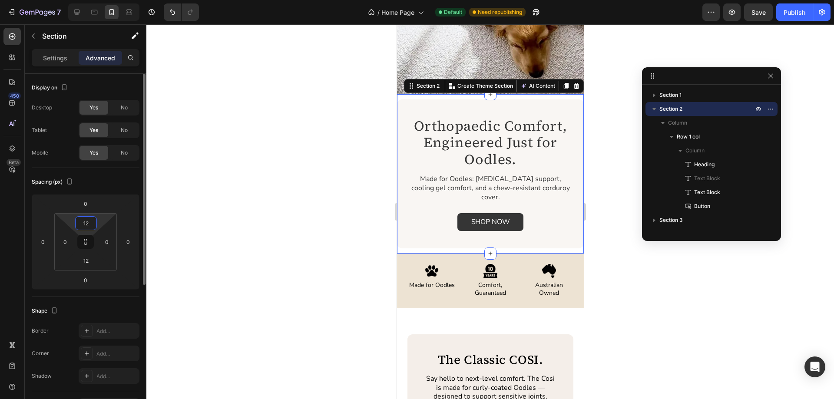
click at [86, 222] on input "12" at bounding box center [85, 223] width 17 height 13
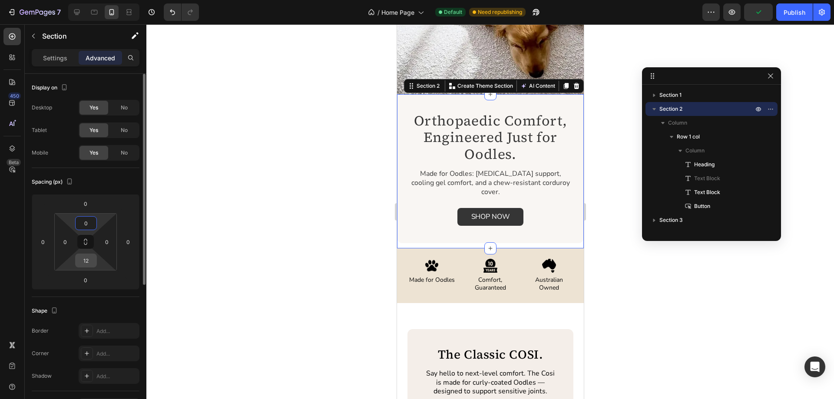
type input "0"
click at [84, 262] on input "12" at bounding box center [85, 260] width 17 height 13
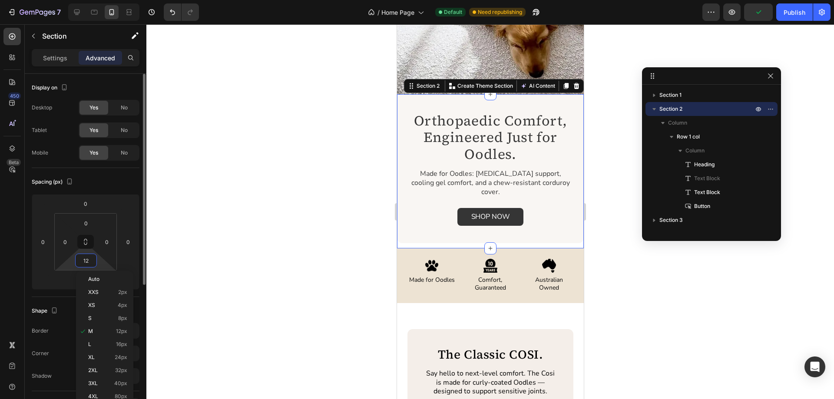
type input "0"
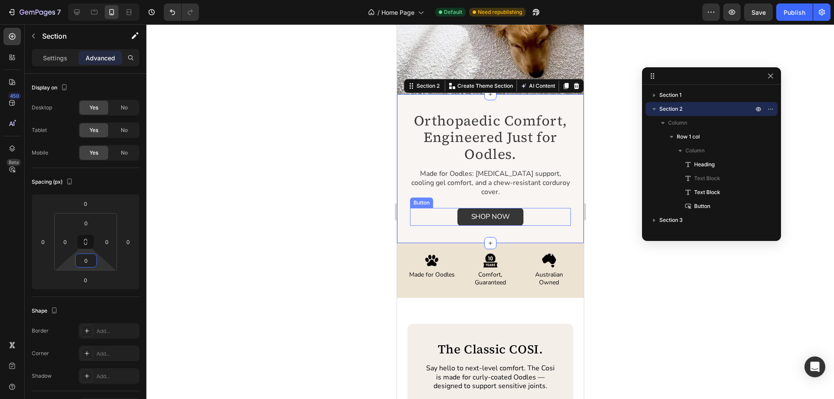
click at [415, 219] on div "SHOP NOW Button" at bounding box center [489, 217] width 161 height 18
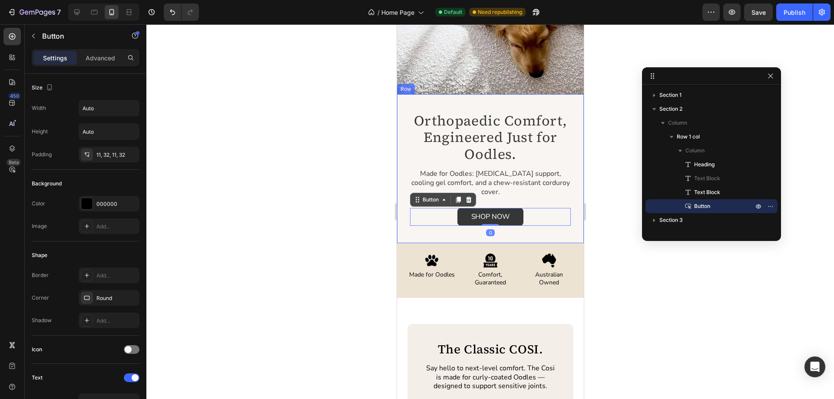
click at [402, 227] on div "Orthopaedic Comfort, Engineered Just for Oodles. Heading Designed for Oodles. L…" at bounding box center [489, 168] width 187 height 149
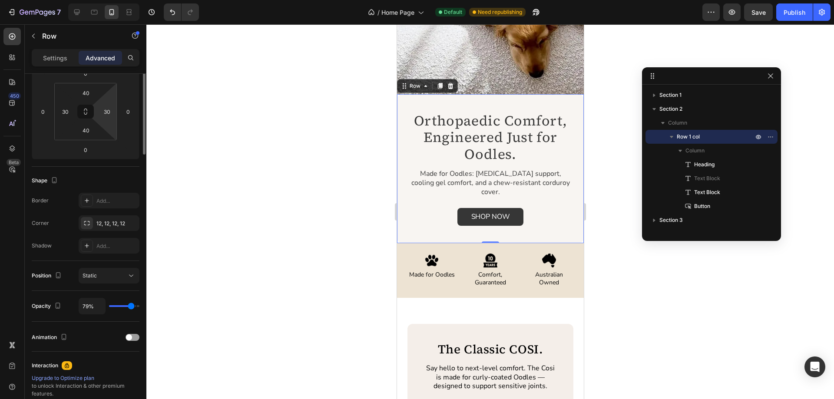
scroll to position [0, 0]
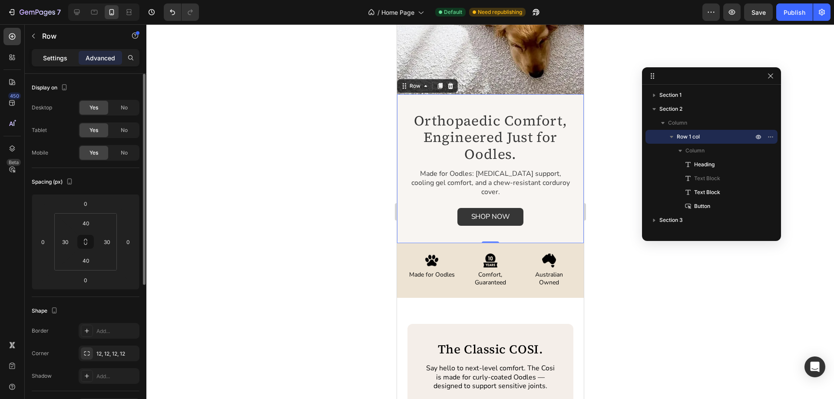
click at [45, 57] on p "Settings" at bounding box center [55, 57] width 24 height 9
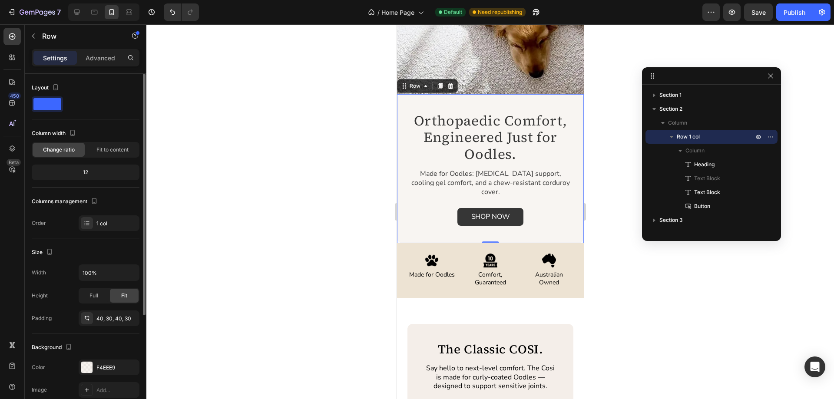
scroll to position [157, 0]
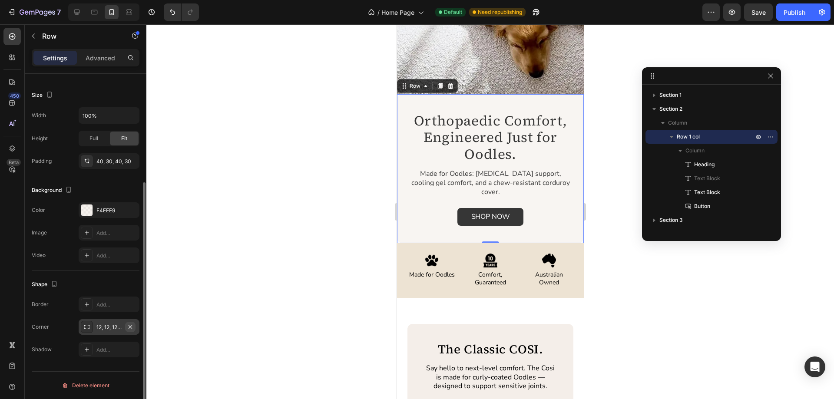
click at [132, 326] on icon "button" at bounding box center [129, 326] width 3 height 3
click at [591, 266] on div at bounding box center [489, 211] width 687 height 375
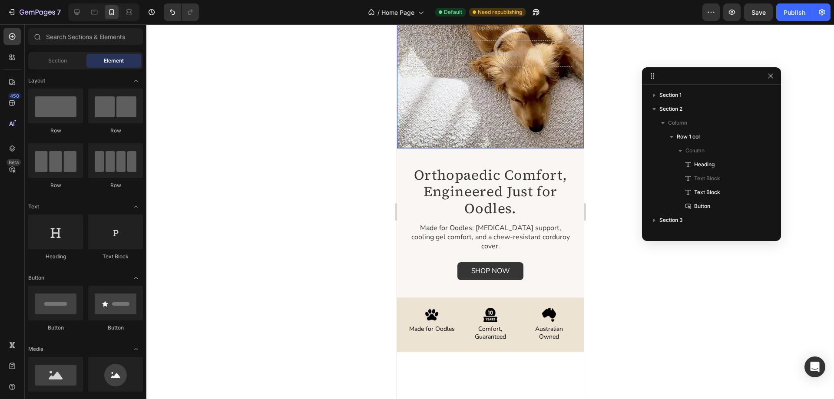
scroll to position [0, 0]
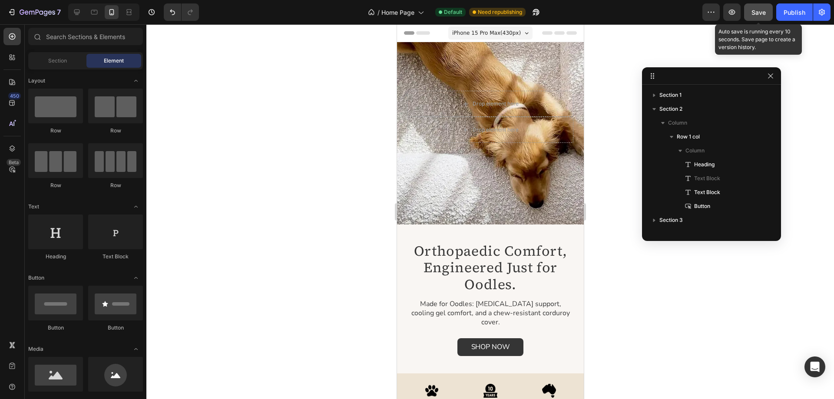
click at [748, 12] on button "Save" at bounding box center [758, 11] width 29 height 17
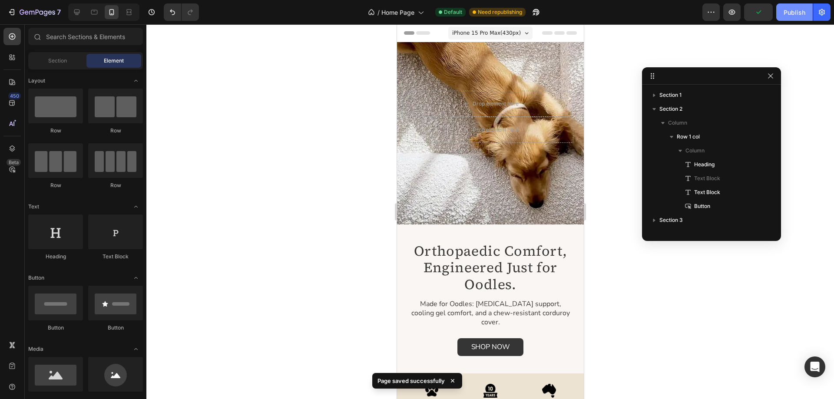
click at [789, 13] on div "Publish" at bounding box center [794, 12] width 22 height 9
drag, startPoint x: 799, startPoint y: 12, endPoint x: 779, endPoint y: 16, distance: 20.9
click at [797, 13] on button "Publish" at bounding box center [794, 11] width 36 height 17
